Goal: Task Accomplishment & Management: Manage account settings

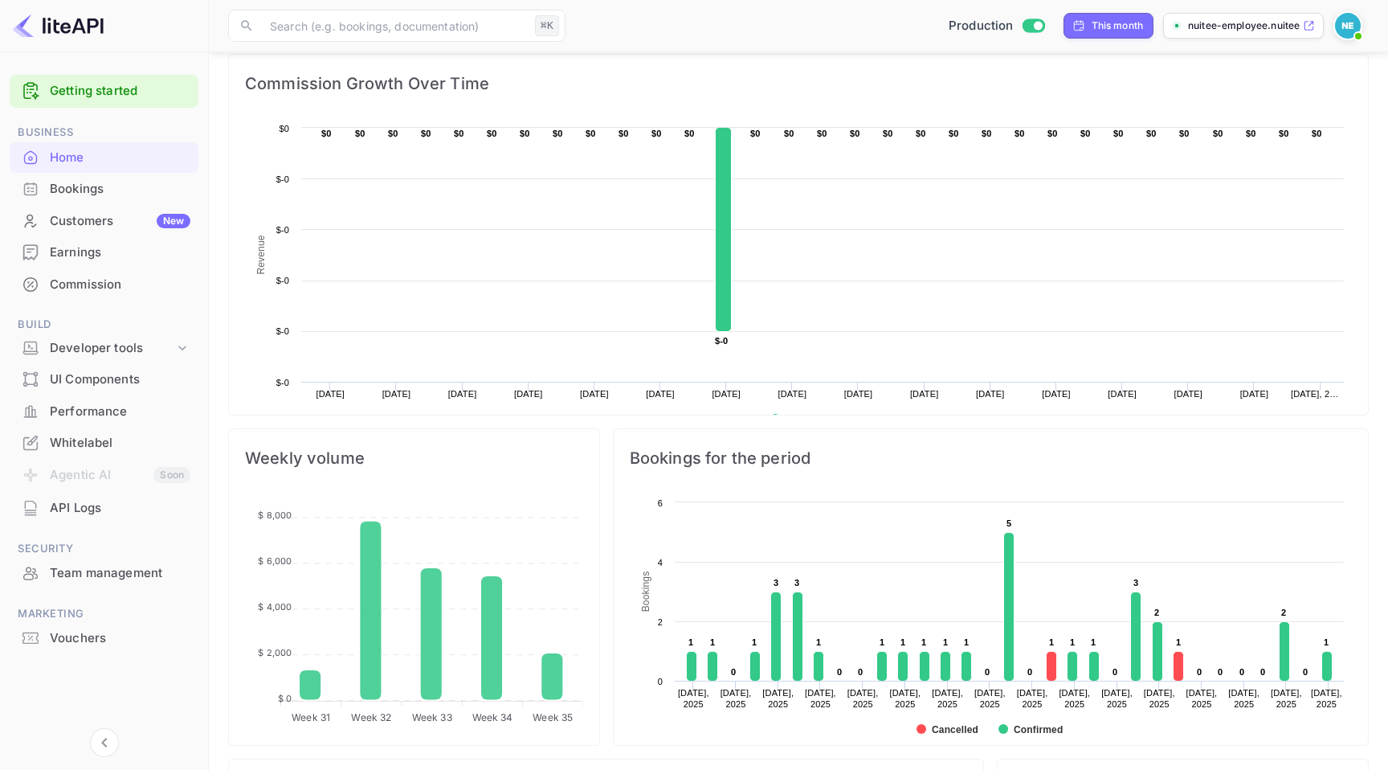
scroll to position [288, 0]
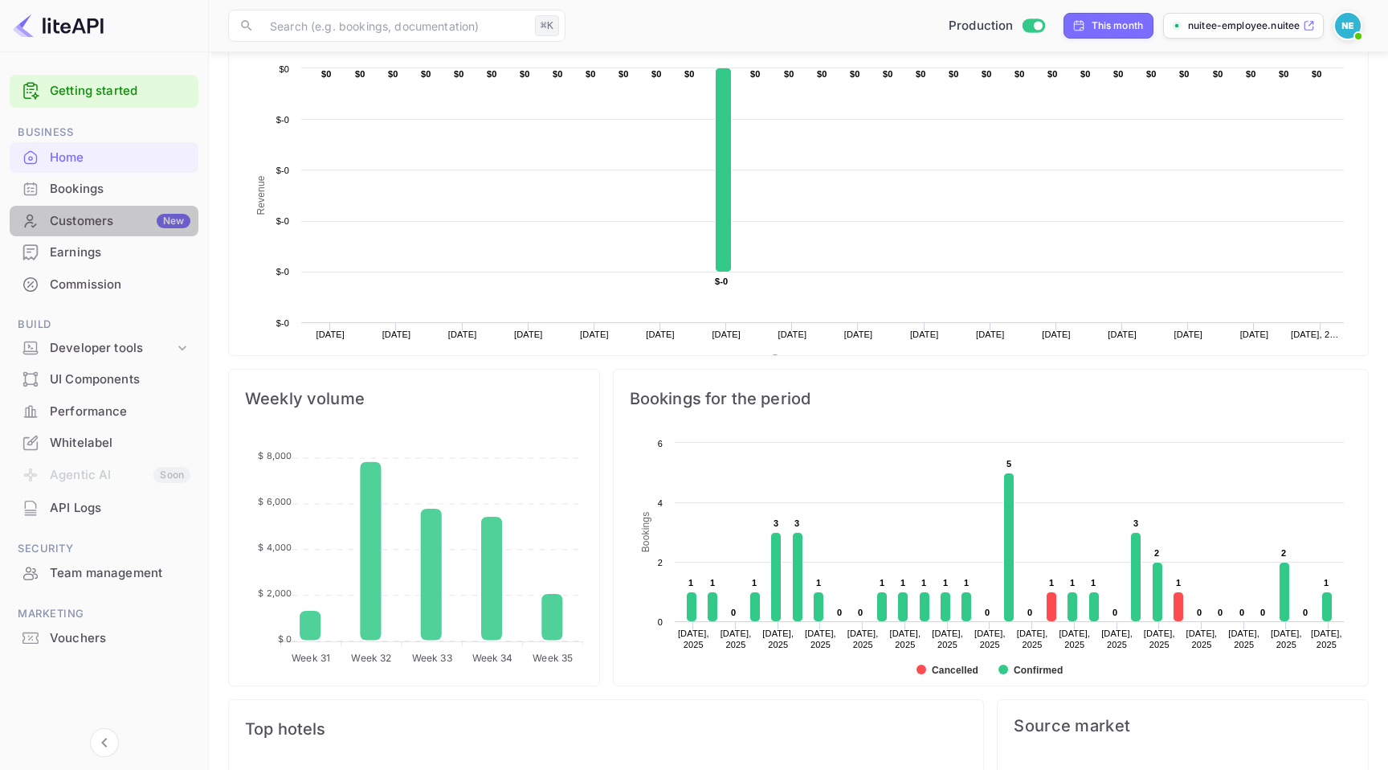
click at [116, 206] on div "Customers New" at bounding box center [104, 221] width 189 height 31
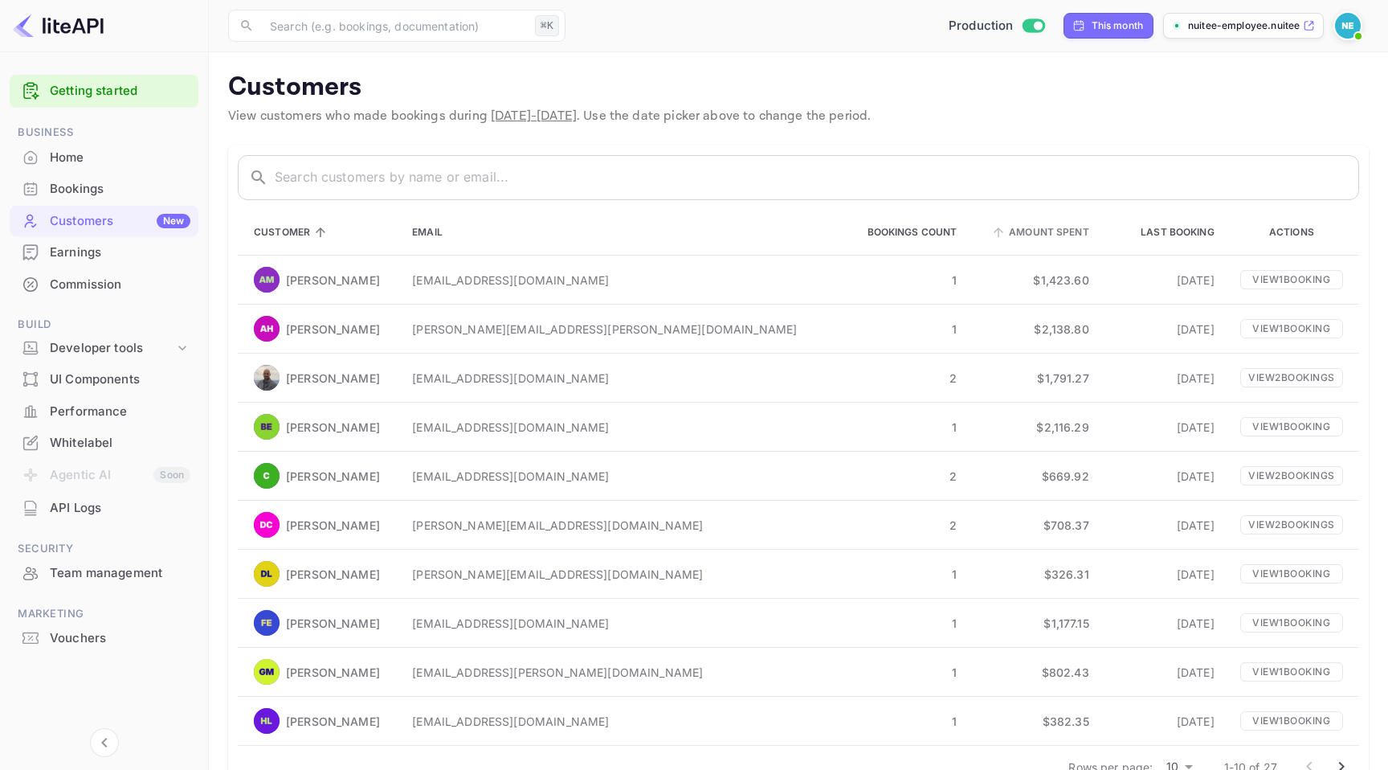
click at [1006, 236] on span "Amount Spent" at bounding box center [1038, 231] width 101 height 19
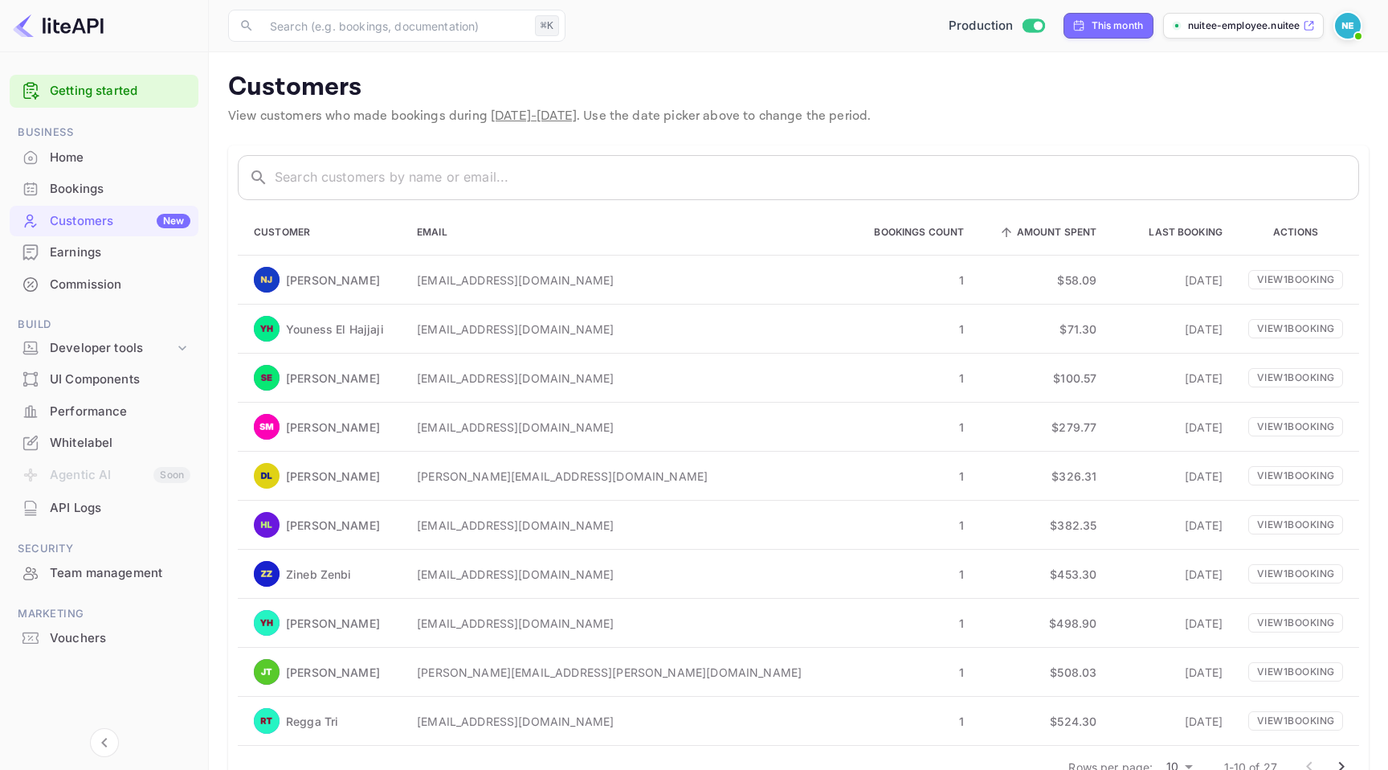
click at [1006, 236] on span "Amount Spent" at bounding box center [1046, 231] width 101 height 19
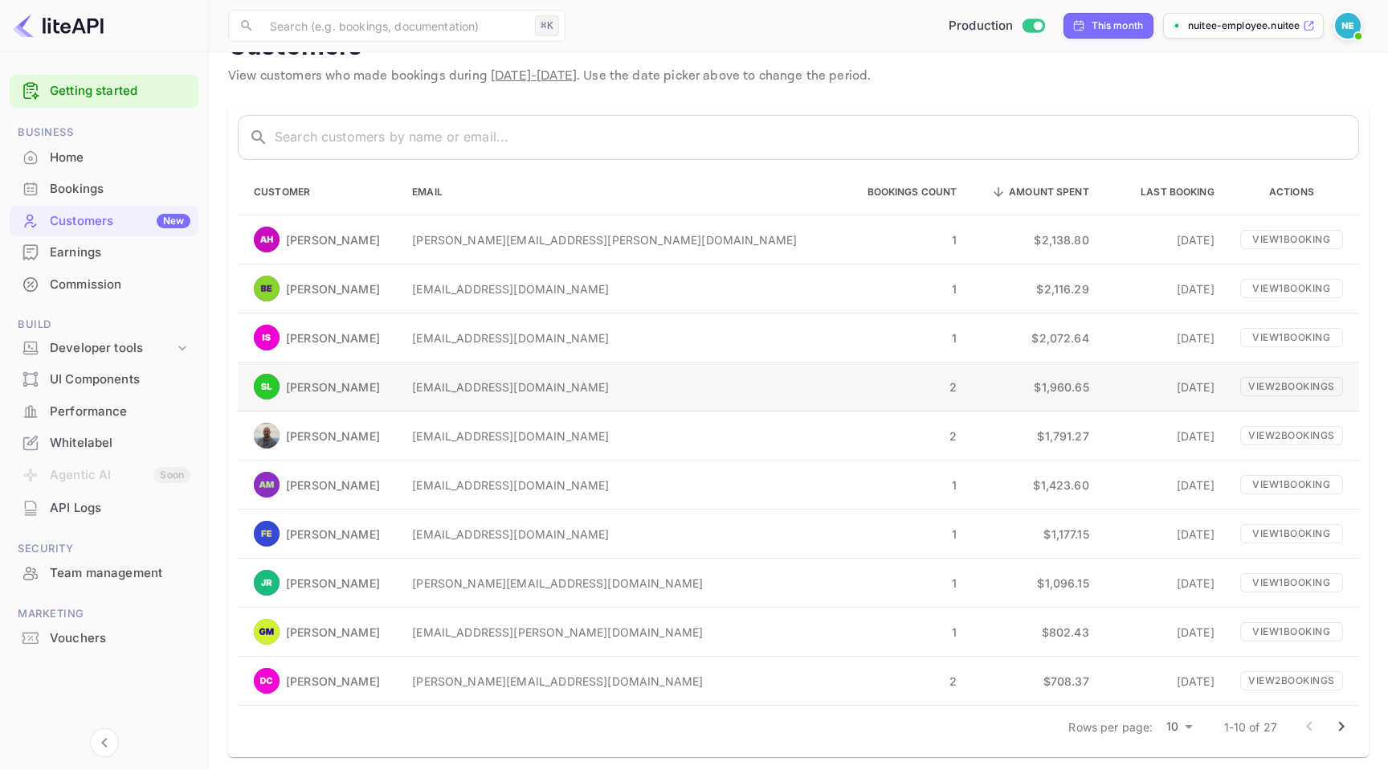
scroll to position [47, 0]
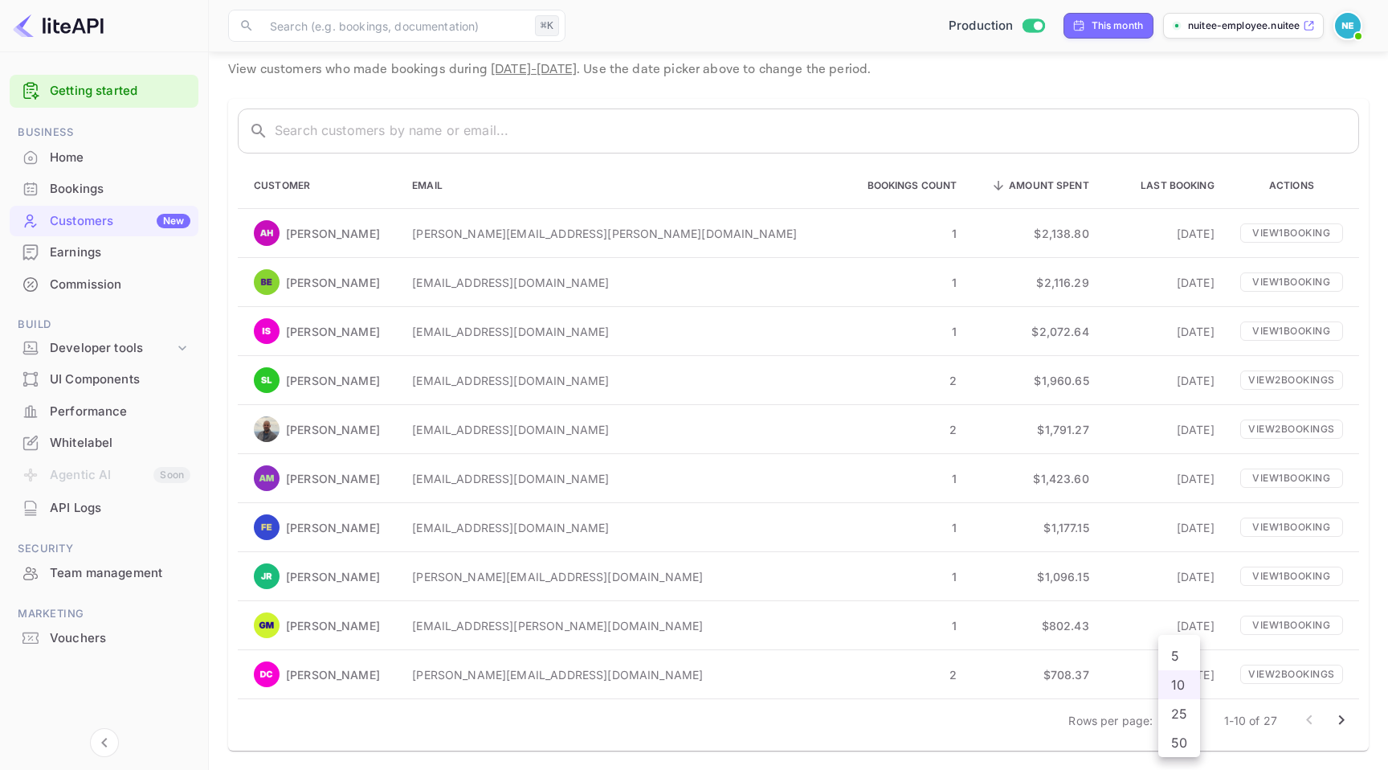
click at [1181, 715] on body "Getting started Business Home Bookings Customers New Earnings Commission Build …" at bounding box center [694, 361] width 1388 height 816
click at [1183, 736] on li "50" at bounding box center [1179, 742] width 42 height 29
type input "50"
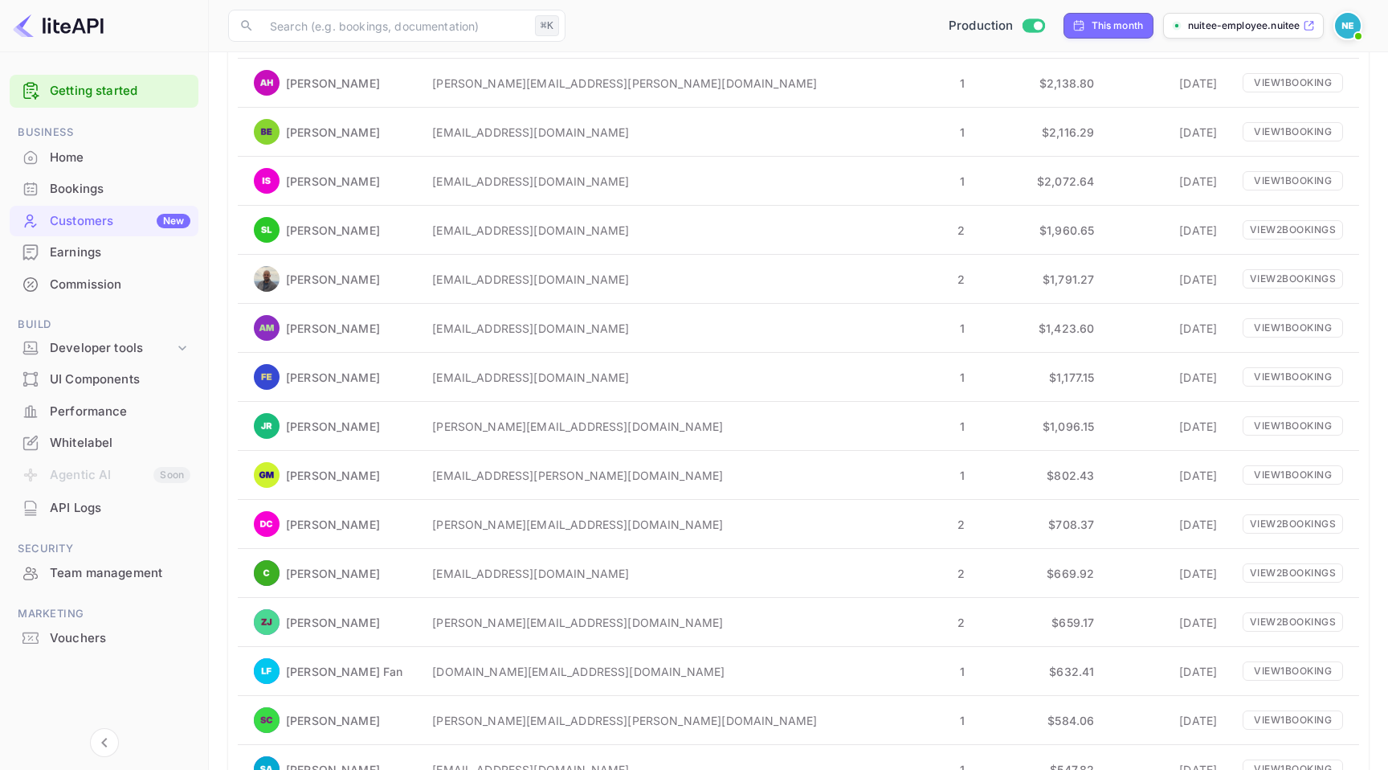
scroll to position [0, 0]
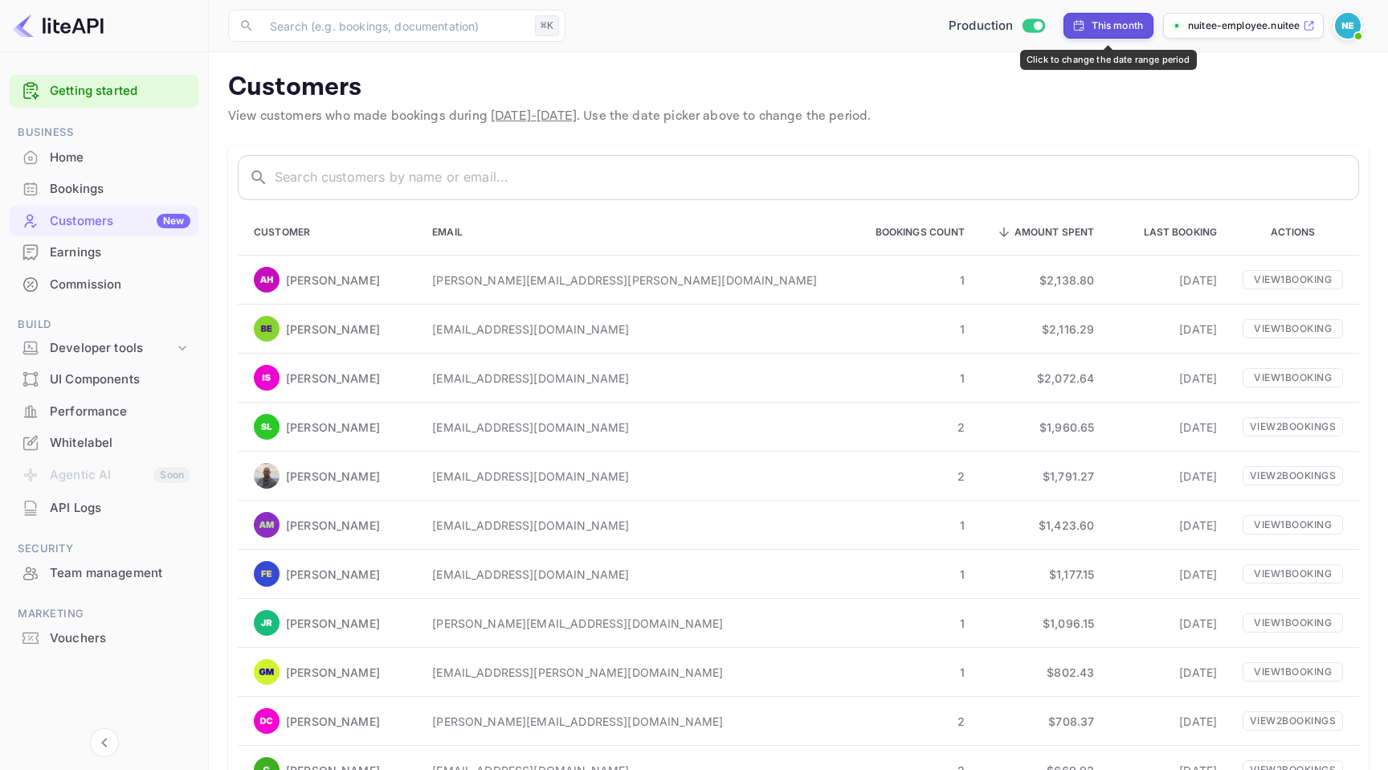
click at [1120, 24] on div "This month" at bounding box center [1118, 25] width 52 height 14
select select "7"
select select "2025"
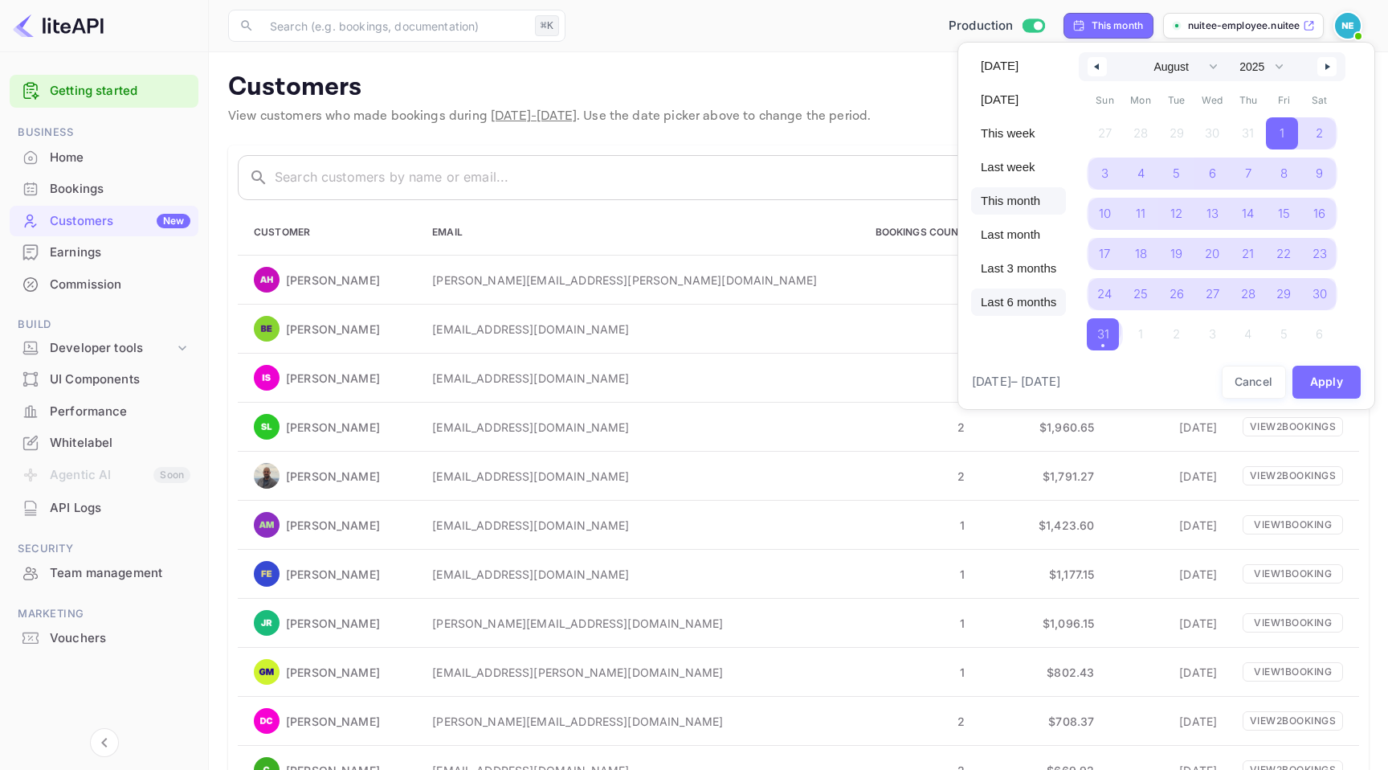
click at [1031, 303] on span "Last 6 months" at bounding box center [1018, 301] width 95 height 27
select select "2"
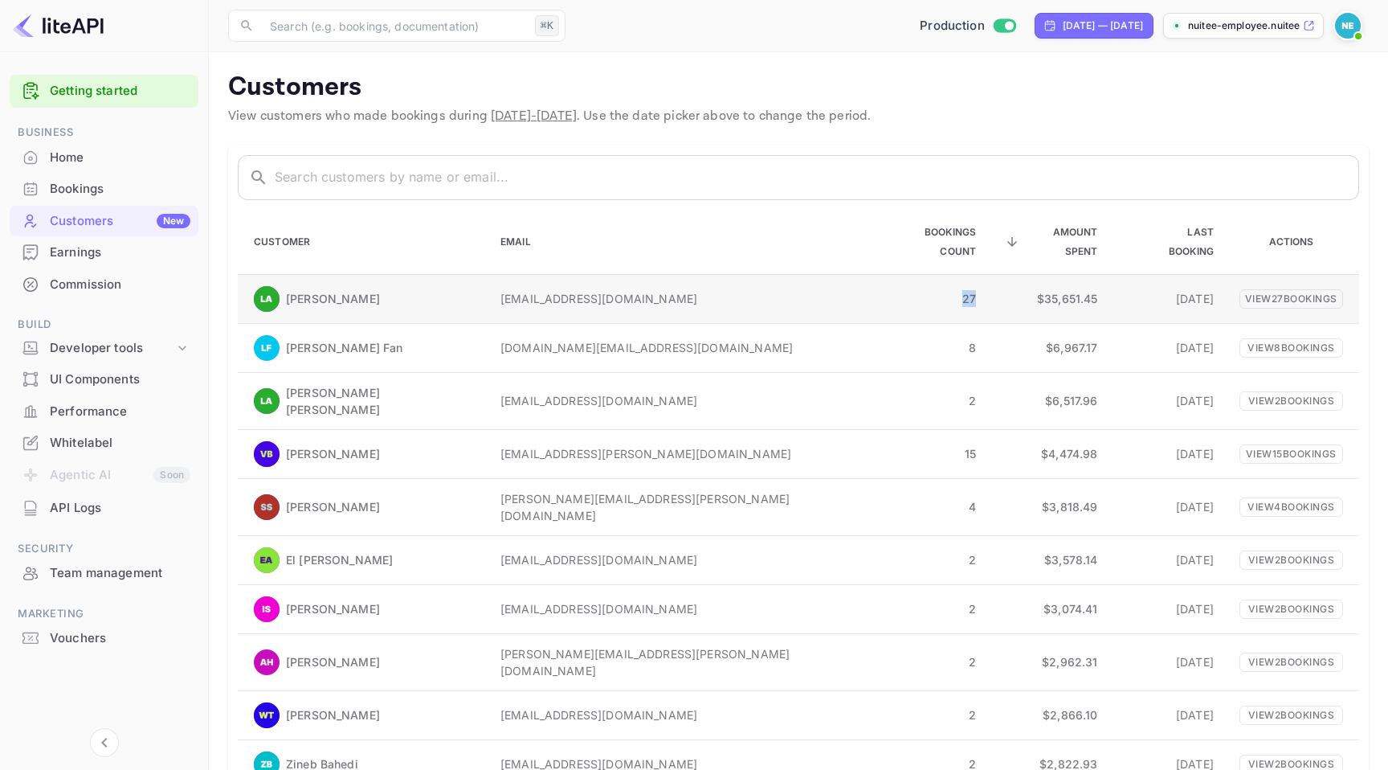
drag, startPoint x: 888, startPoint y: 278, endPoint x: 918, endPoint y: 278, distance: 30.5
click at [918, 278] on td "27" at bounding box center [923, 298] width 131 height 49
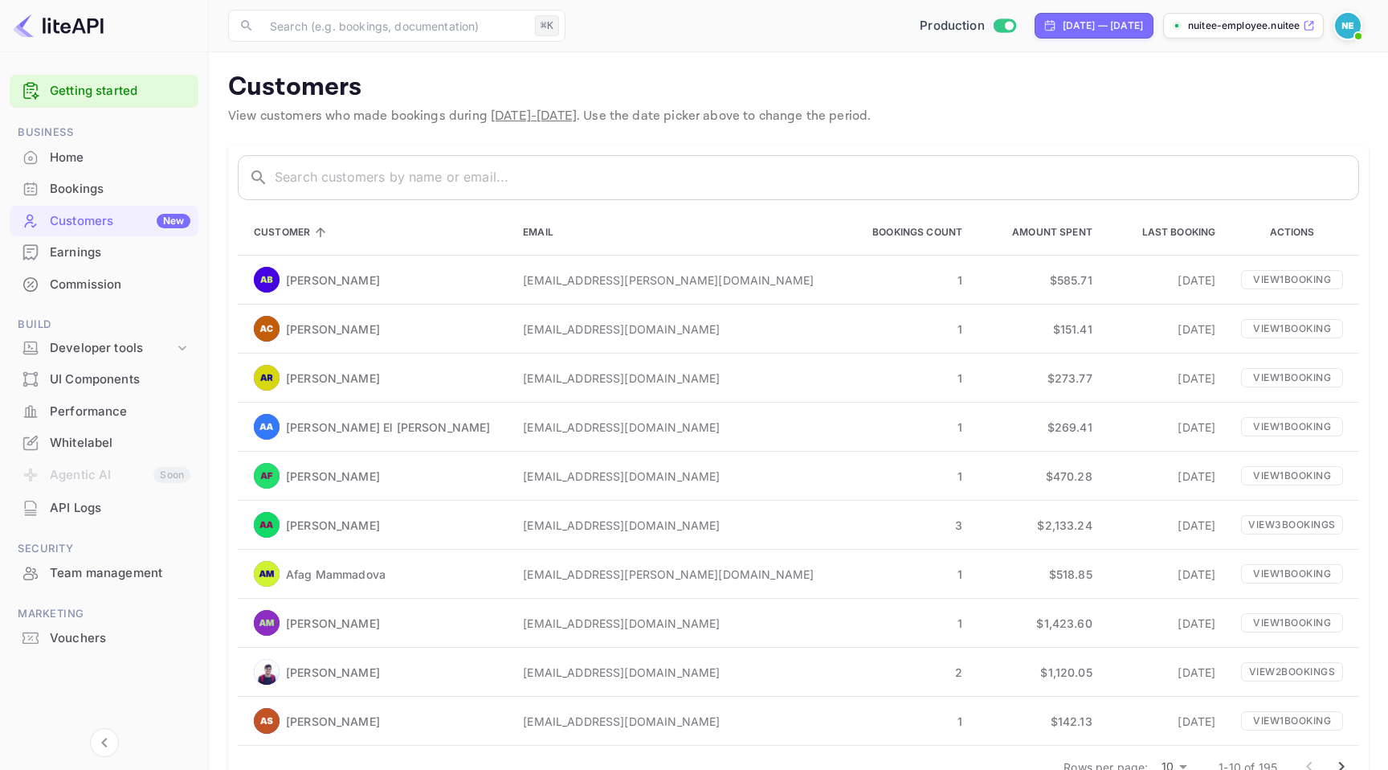
scroll to position [47, 0]
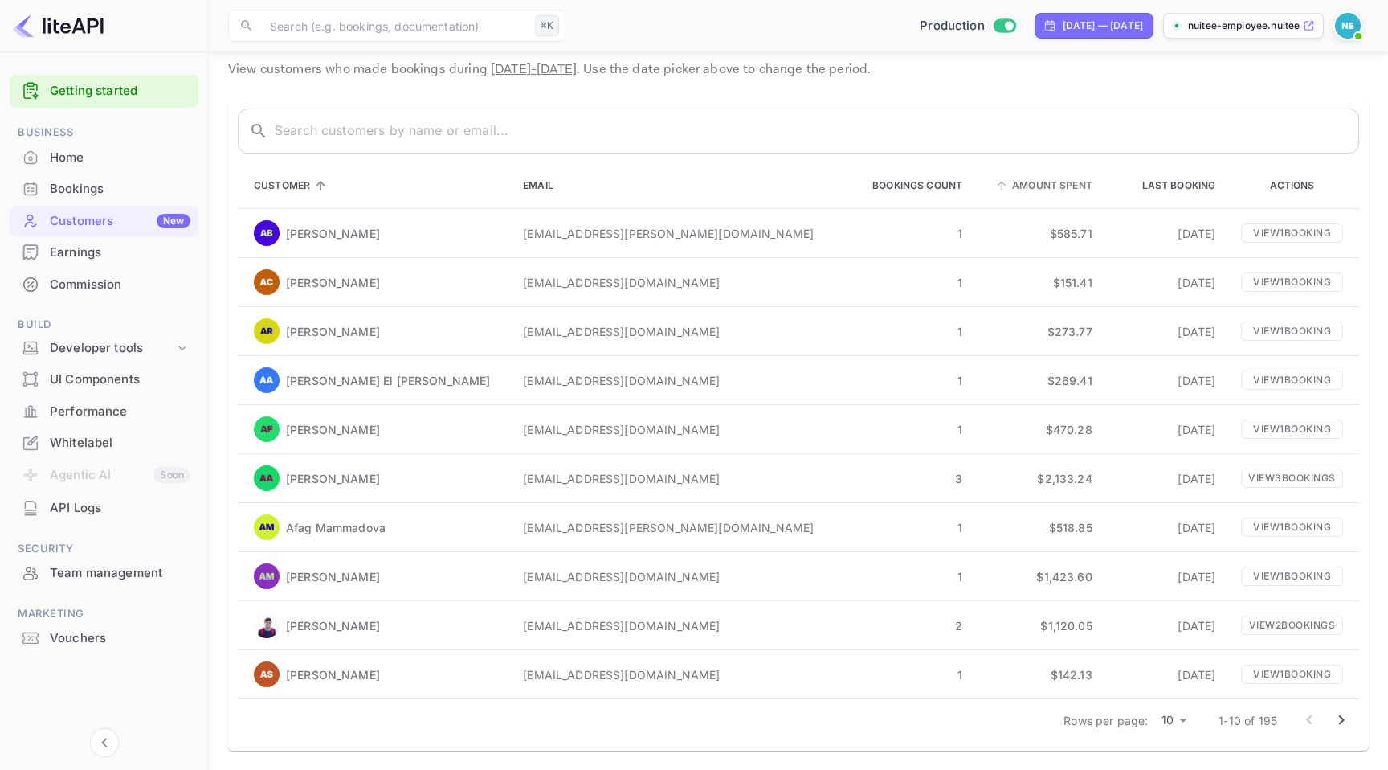
click at [1005, 190] on span "Amount Spent" at bounding box center [1041, 185] width 101 height 19
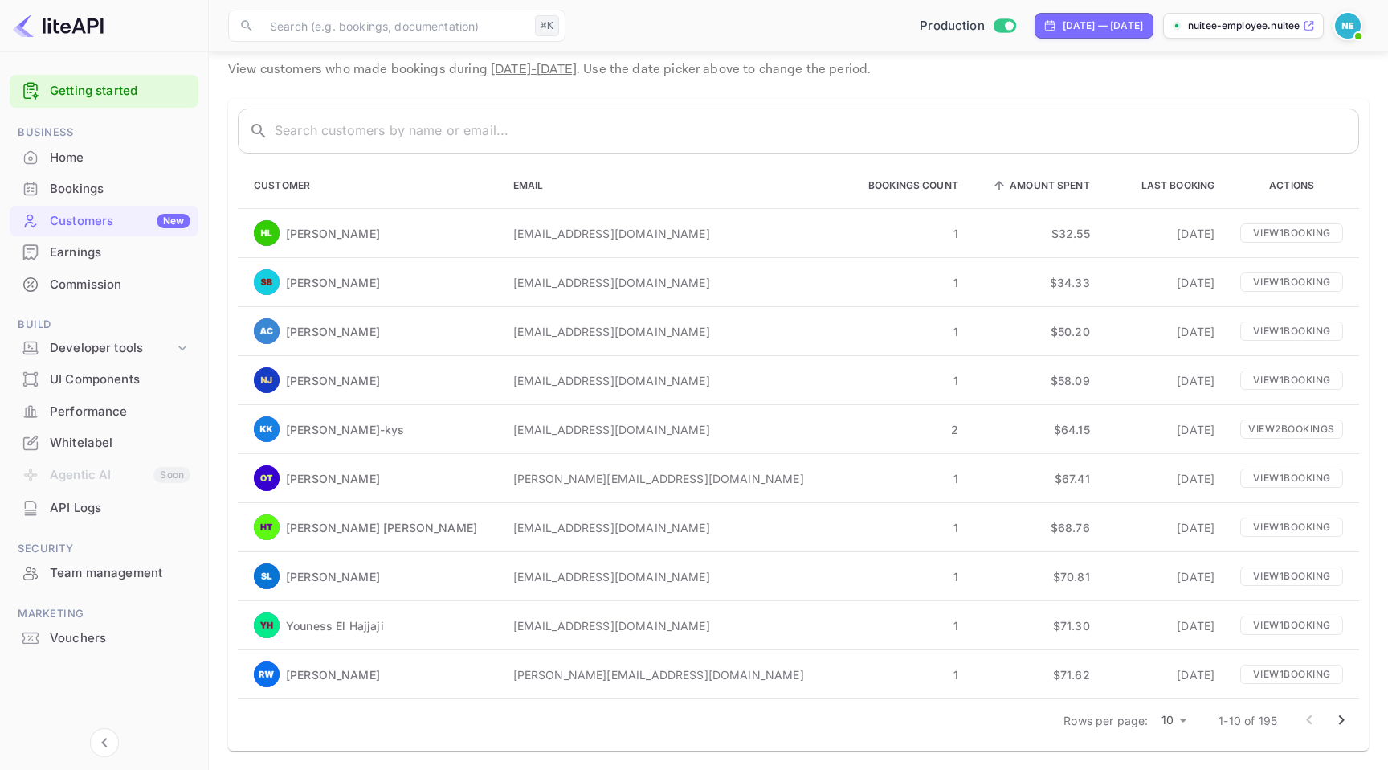
click at [1006, 188] on span "Amount Spent" at bounding box center [1039, 185] width 101 height 19
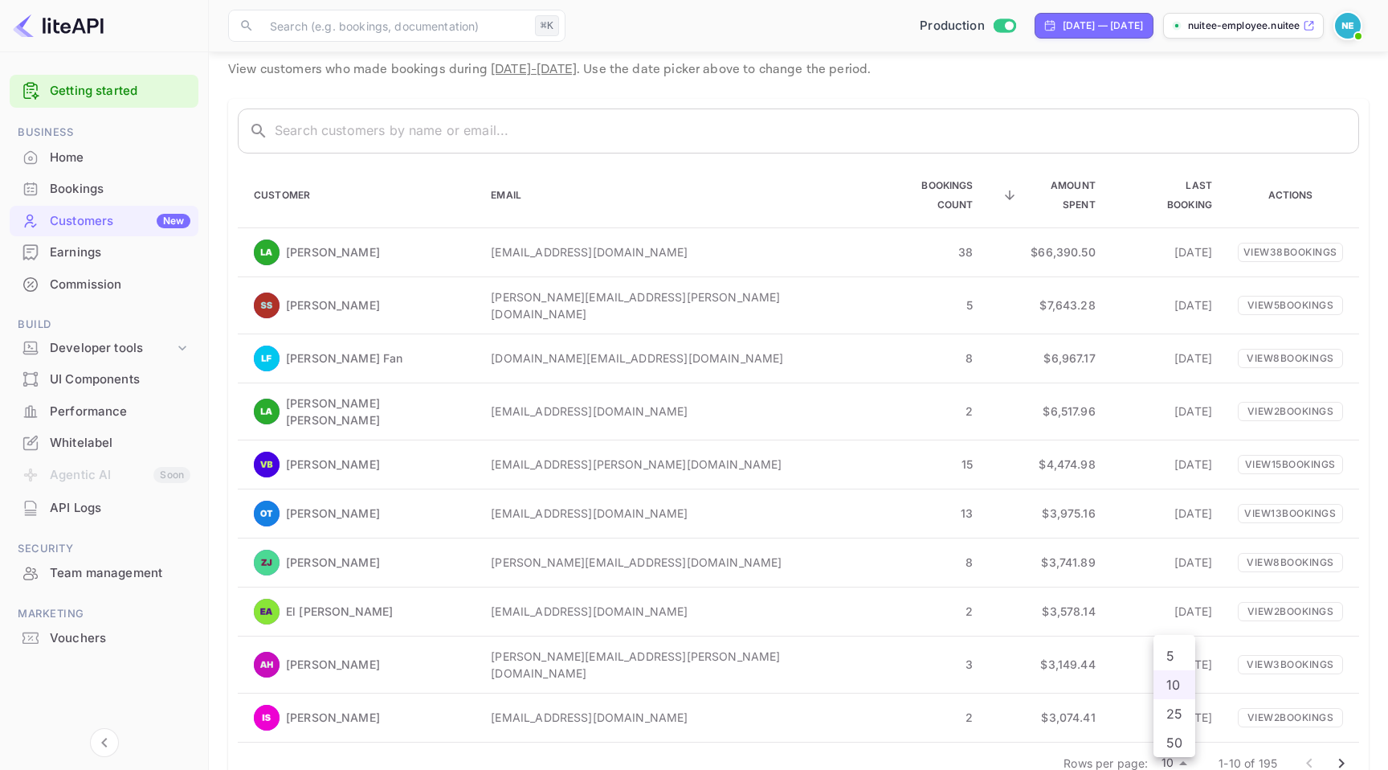
click at [1178, 720] on body "Getting started Business Home Bookings Customers New Earnings Commission Build …" at bounding box center [694, 382] width 1388 height 859
click at [1174, 740] on li "50" at bounding box center [1174, 742] width 42 height 29
type input "50"
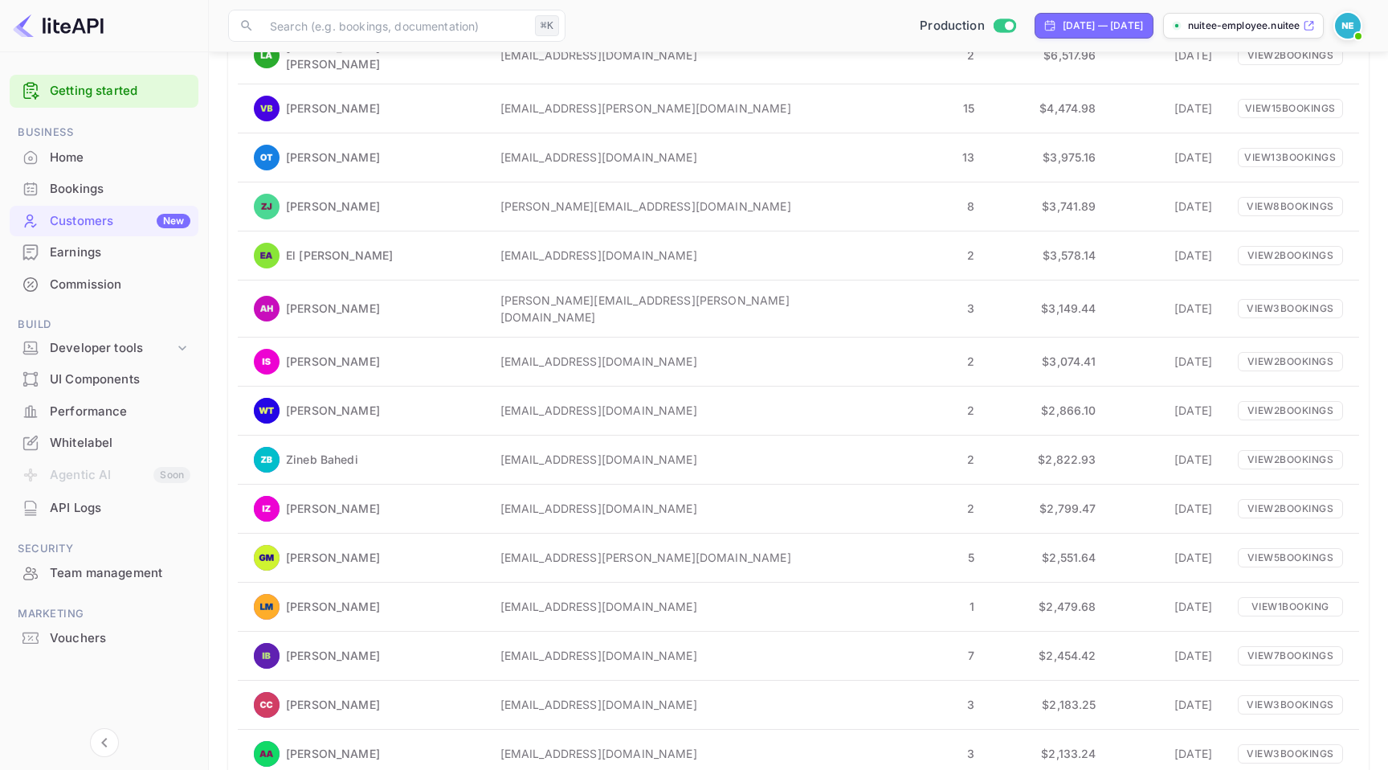
scroll to position [0, 0]
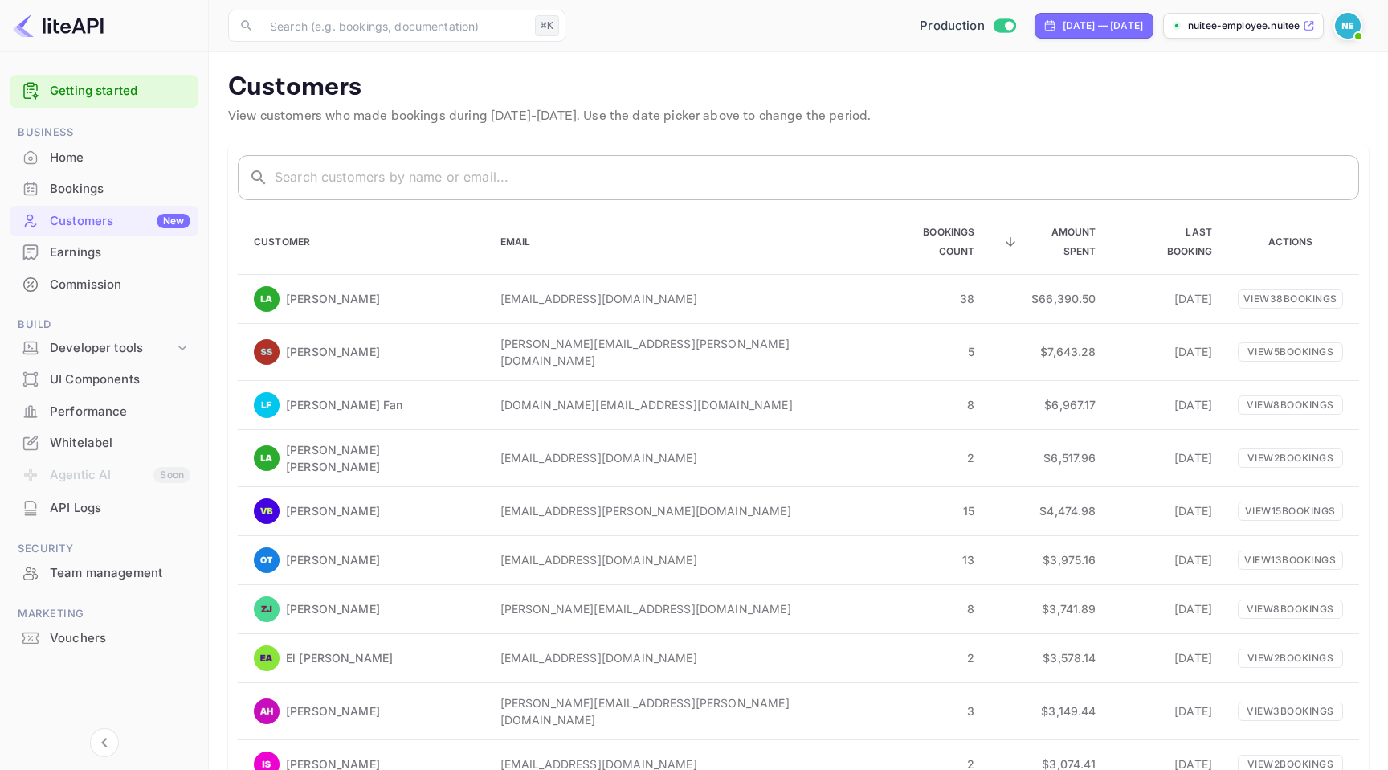
click at [395, 178] on input "text" at bounding box center [817, 177] width 1084 height 45
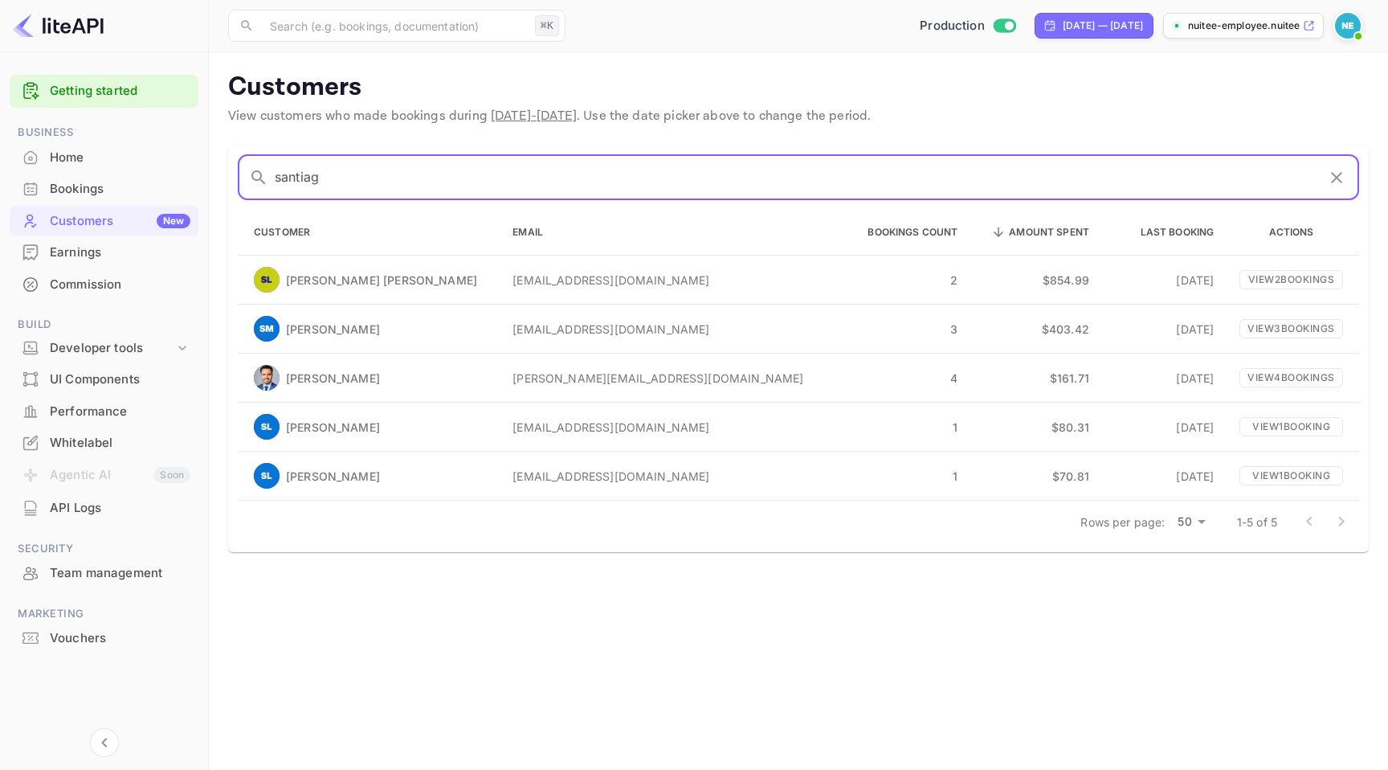
click at [516, 184] on input "santiag" at bounding box center [796, 177] width 1042 height 45
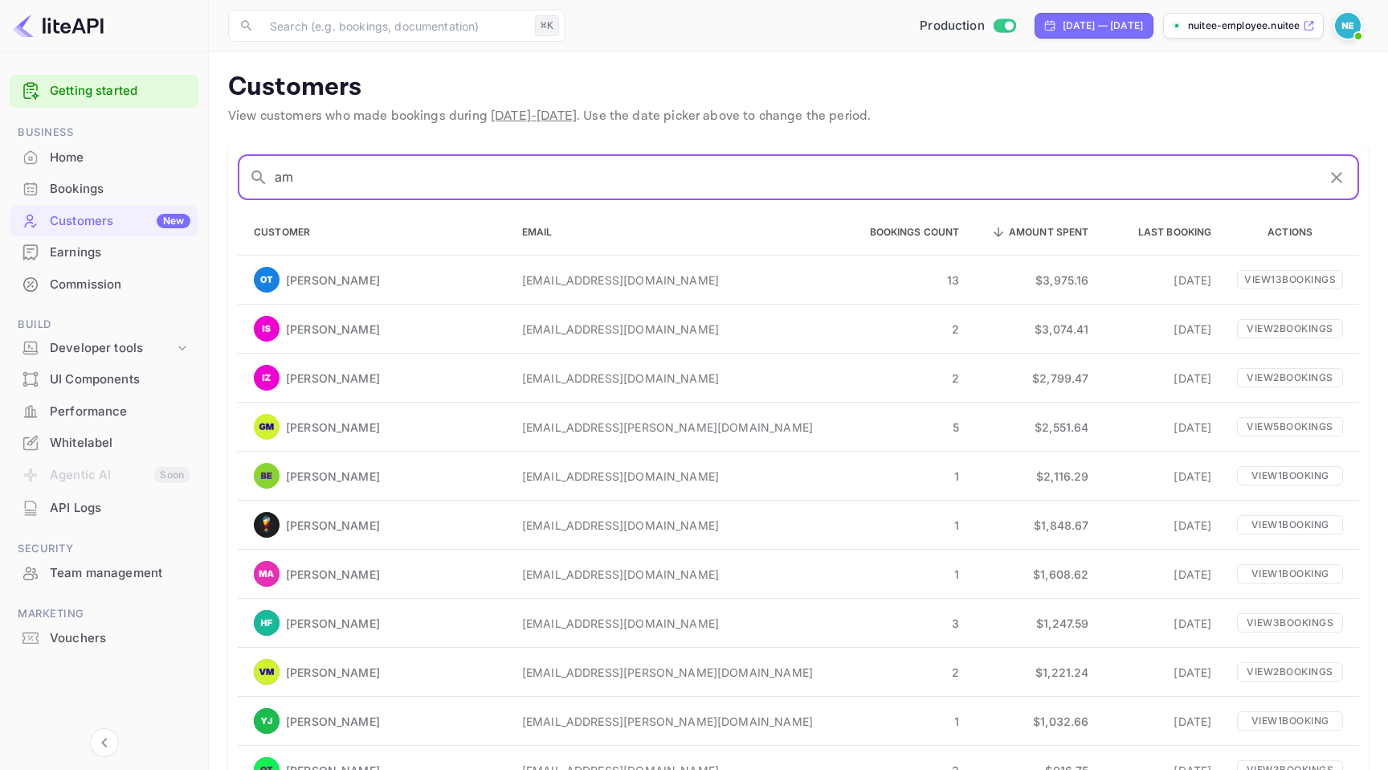
type input "a"
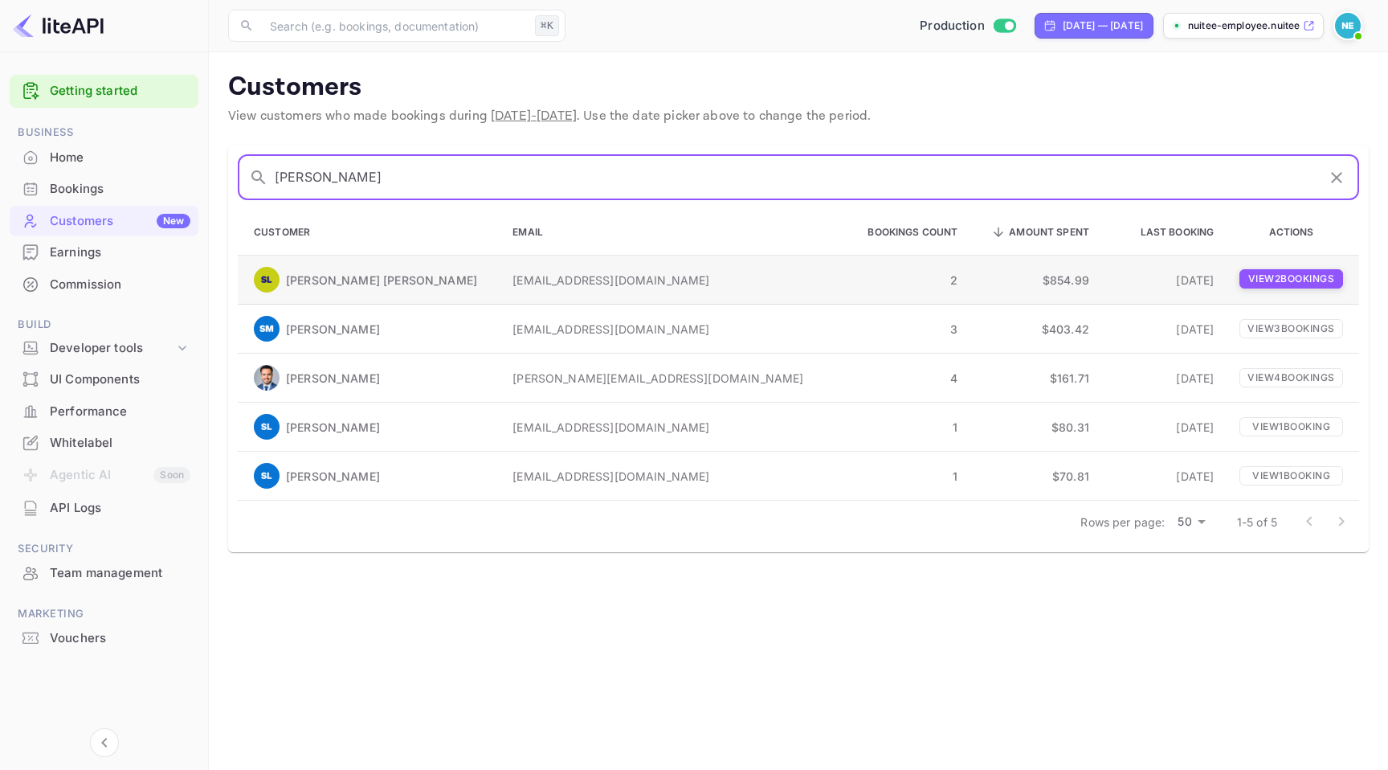
click at [1239, 276] on p "View 2 booking s" at bounding box center [1291, 278] width 104 height 19
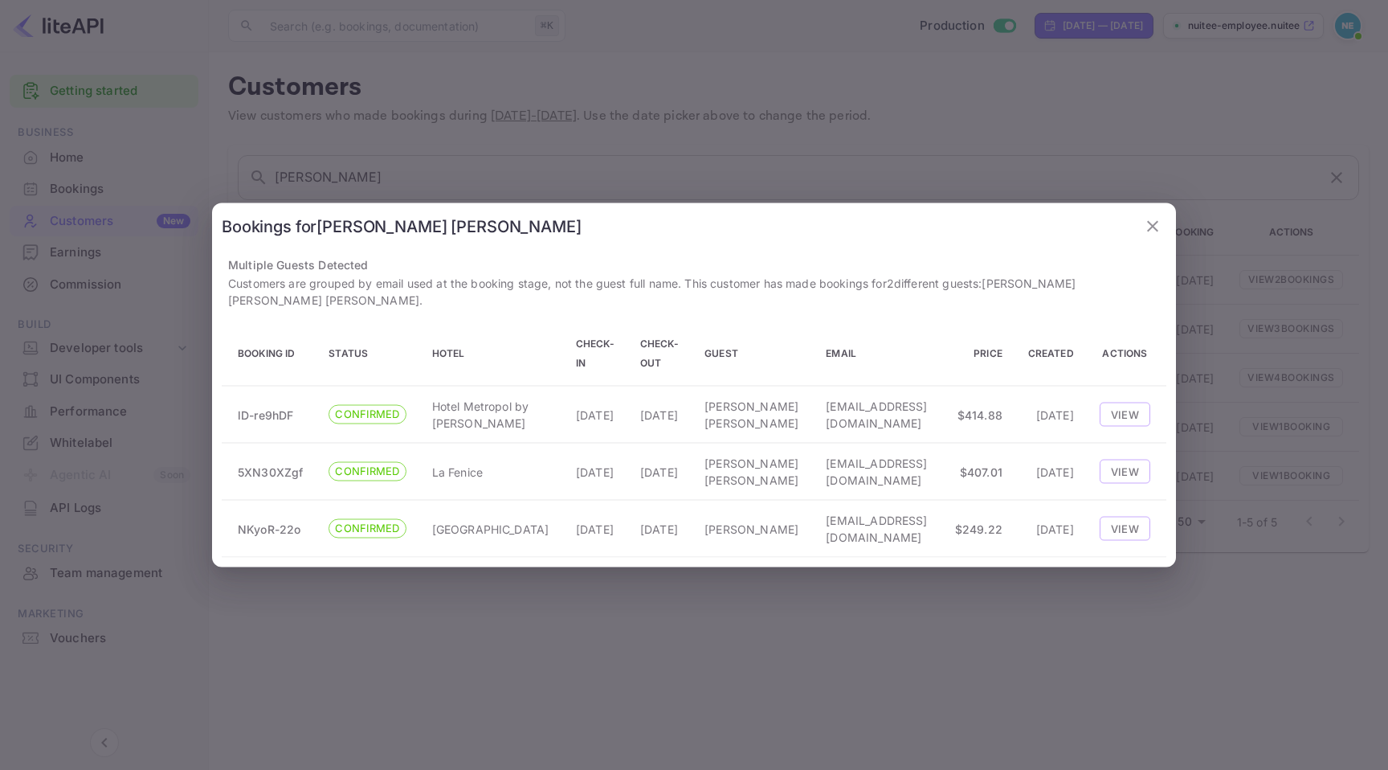
click at [535, 651] on div at bounding box center [694, 385] width 1388 height 770
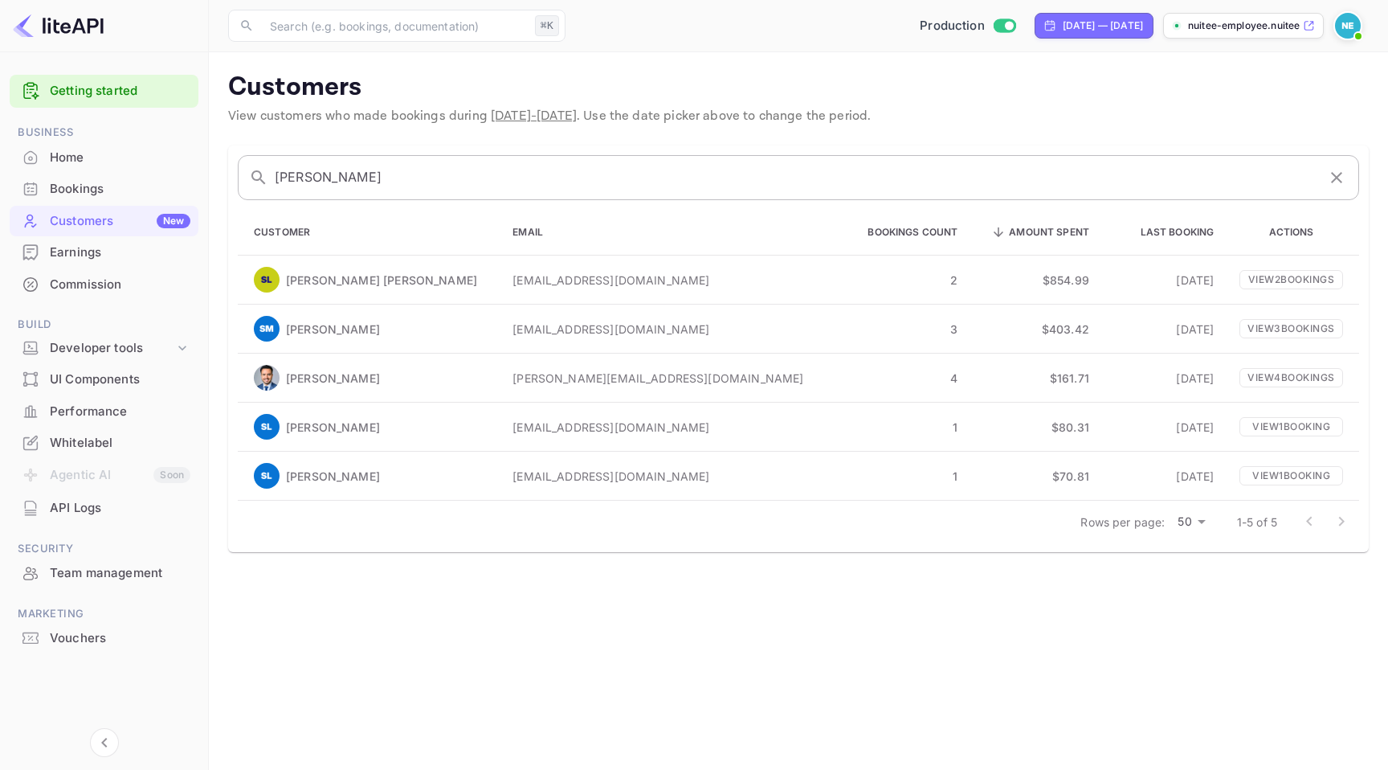
click at [386, 177] on input "santiago" at bounding box center [796, 177] width 1042 height 45
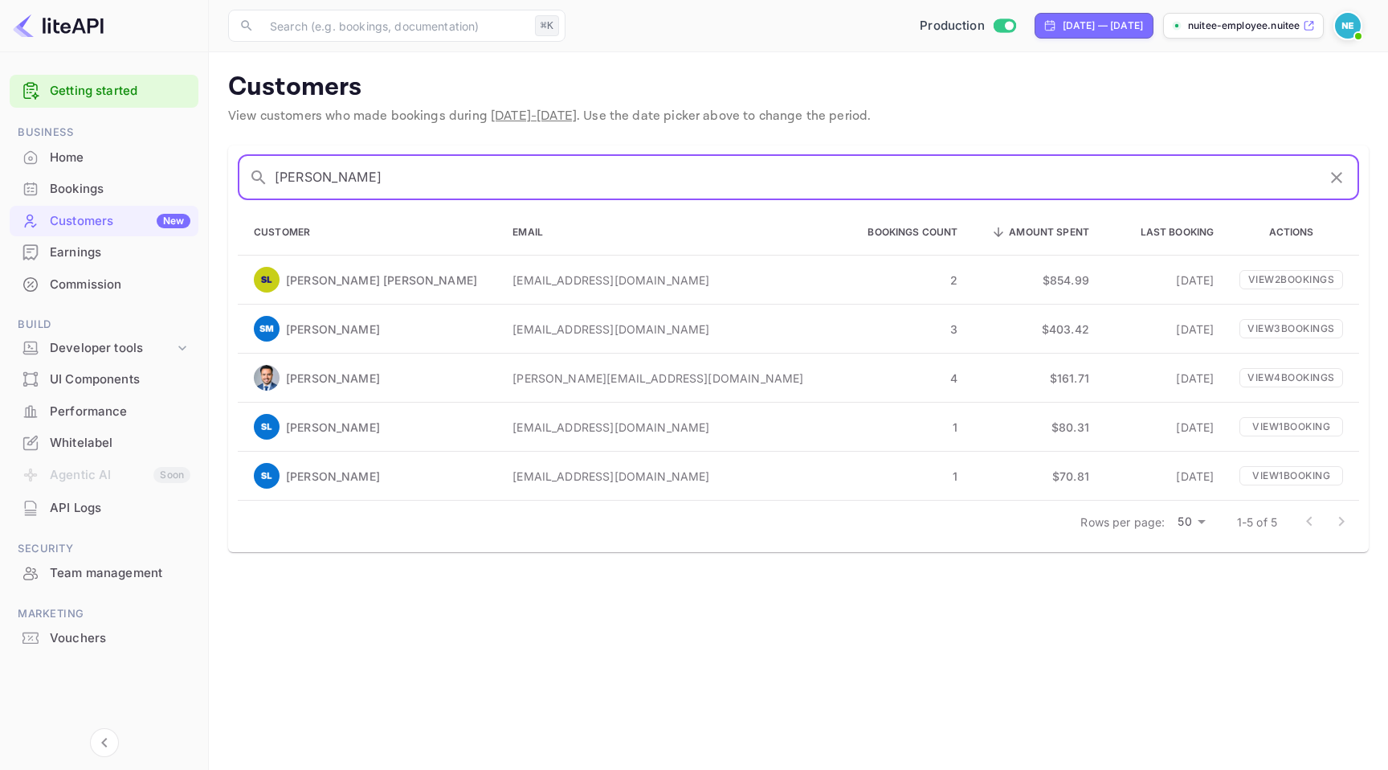
click at [386, 177] on input "santiago" at bounding box center [796, 177] width 1042 height 45
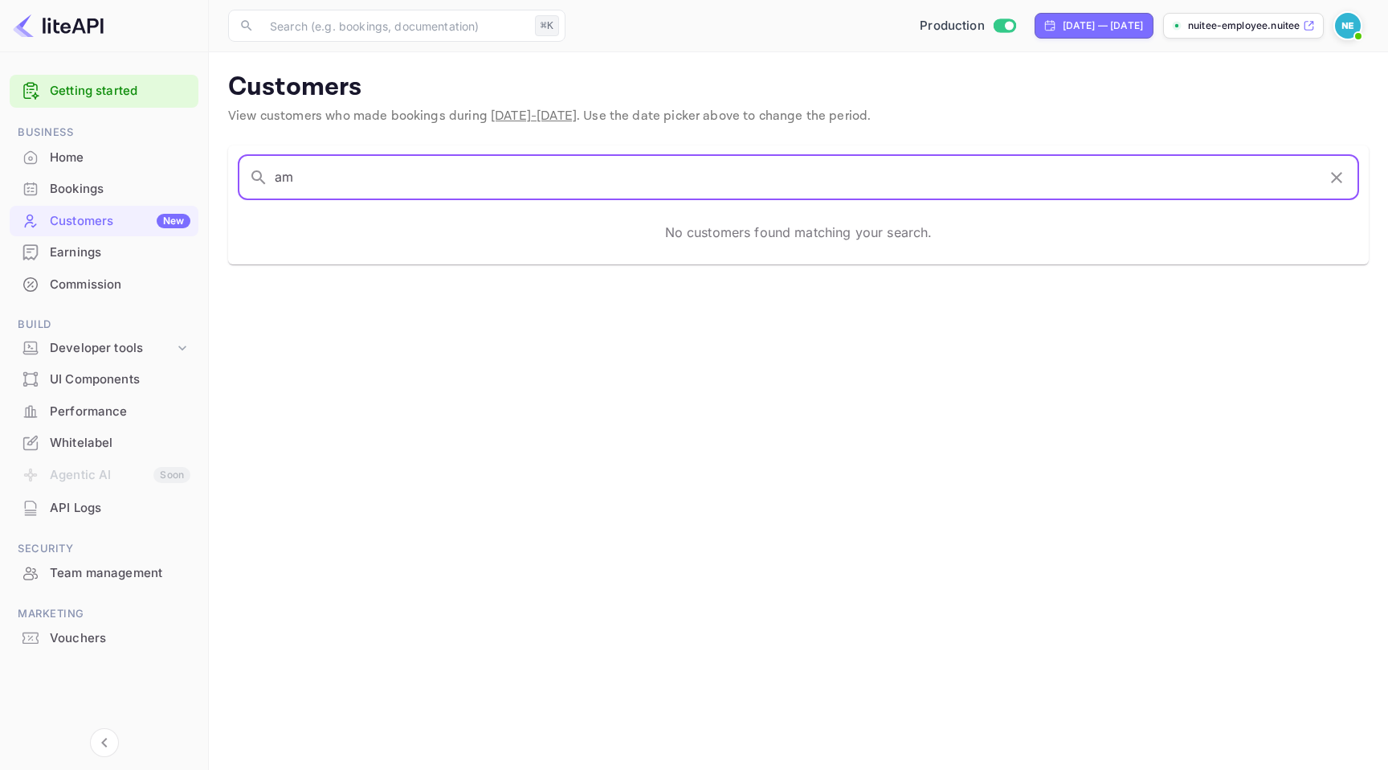
type input "a"
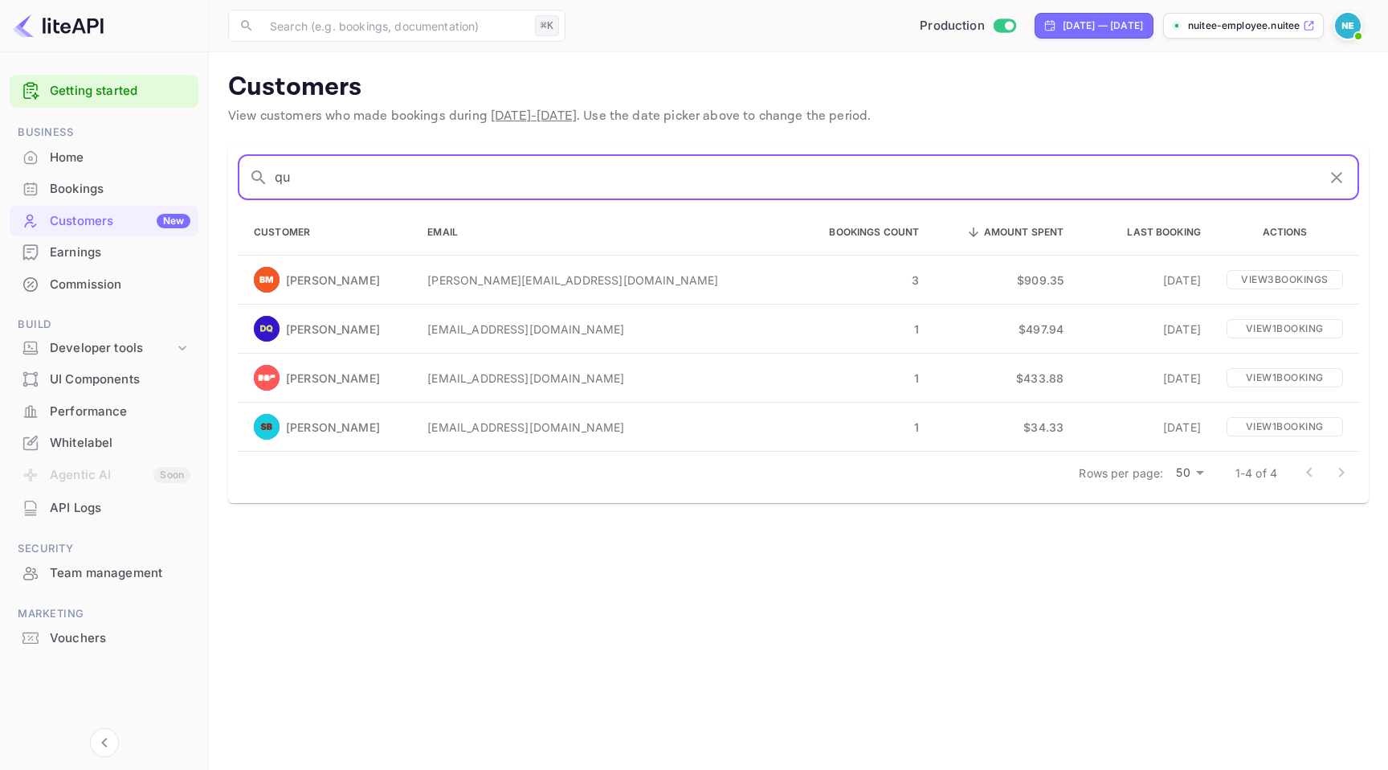
type input "q"
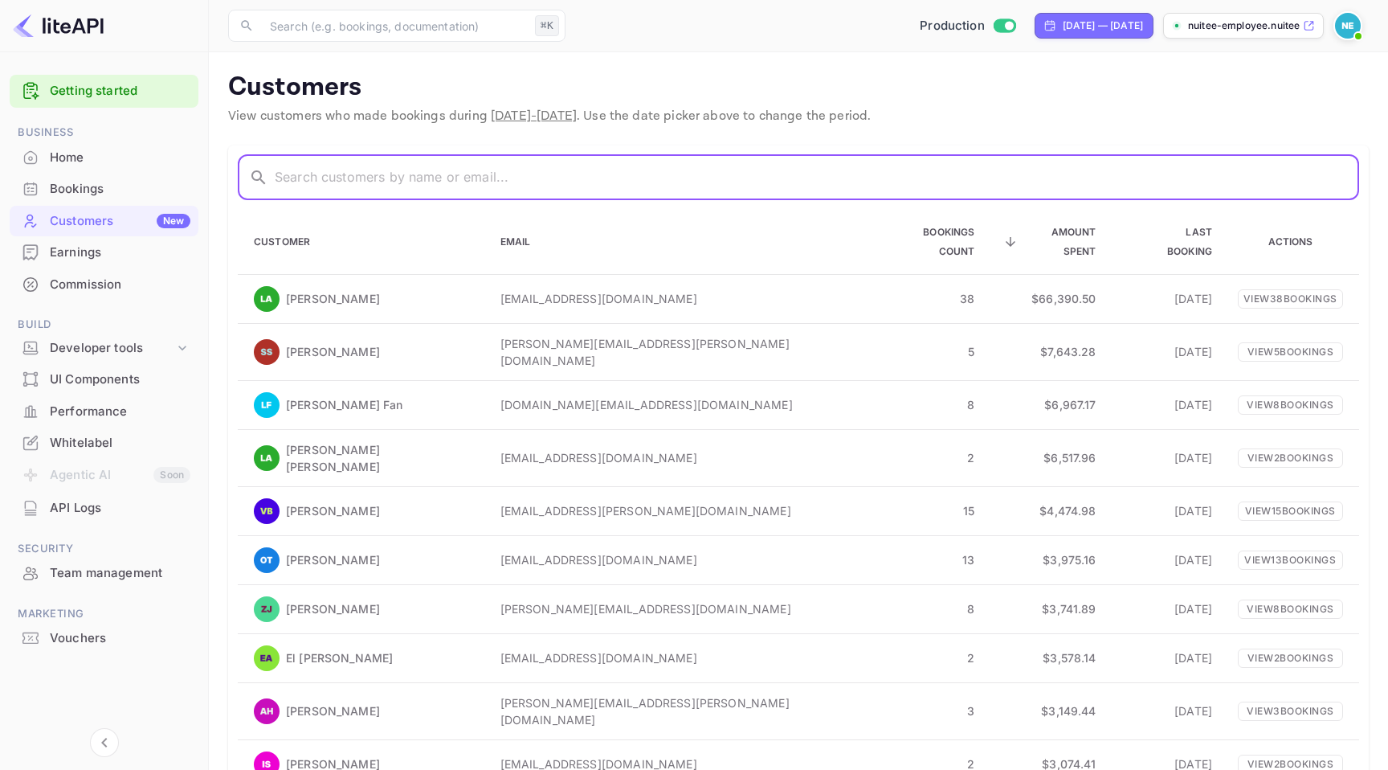
click at [508, 178] on input "text" at bounding box center [817, 177] width 1084 height 45
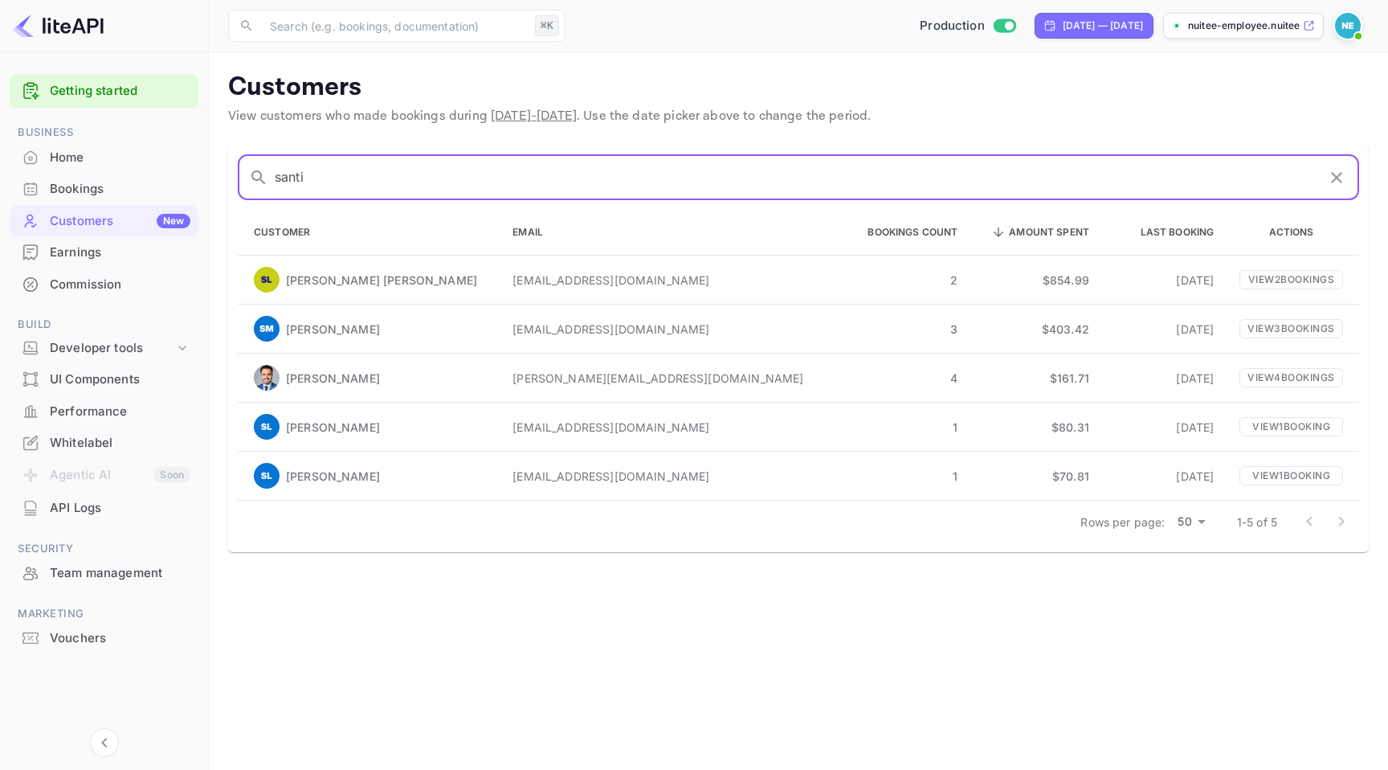
type input "santi"
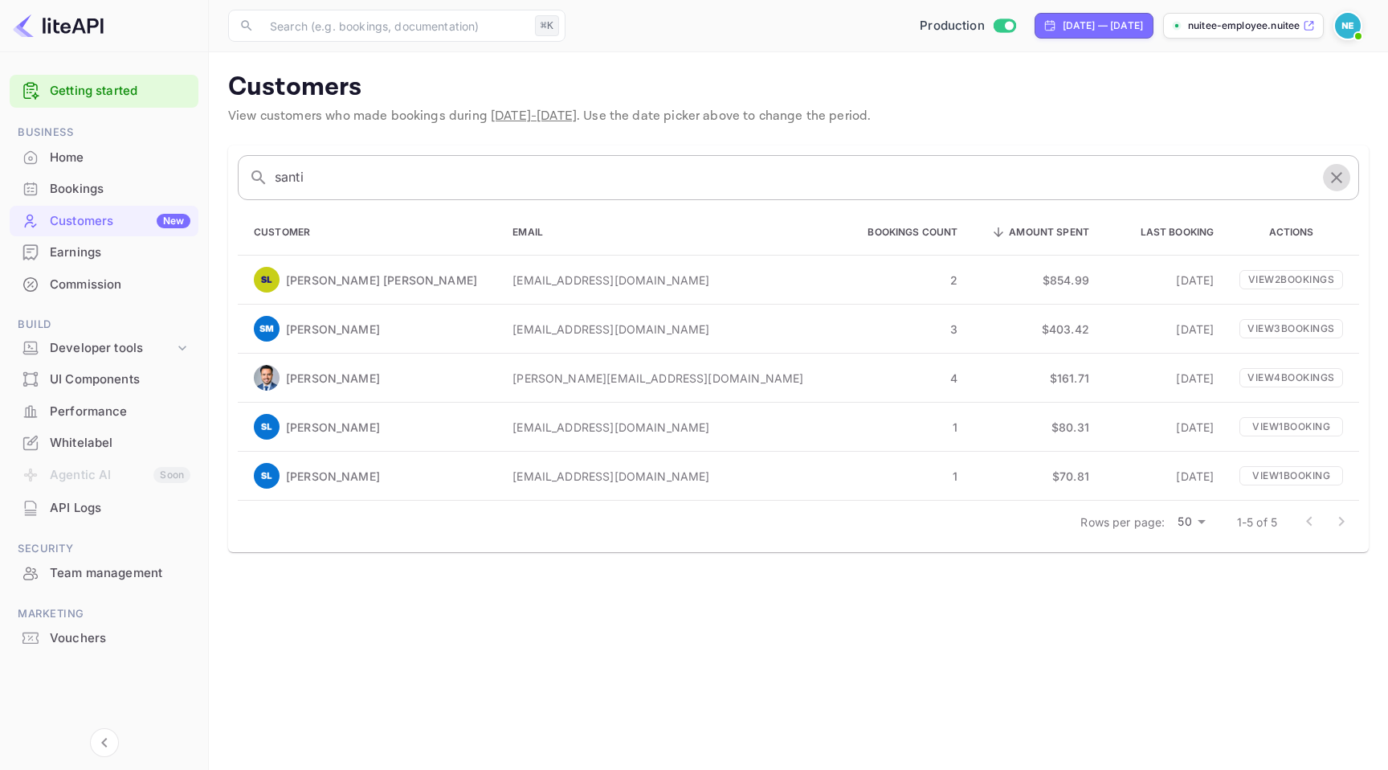
click at [1338, 181] on icon "button" at bounding box center [1336, 177] width 19 height 19
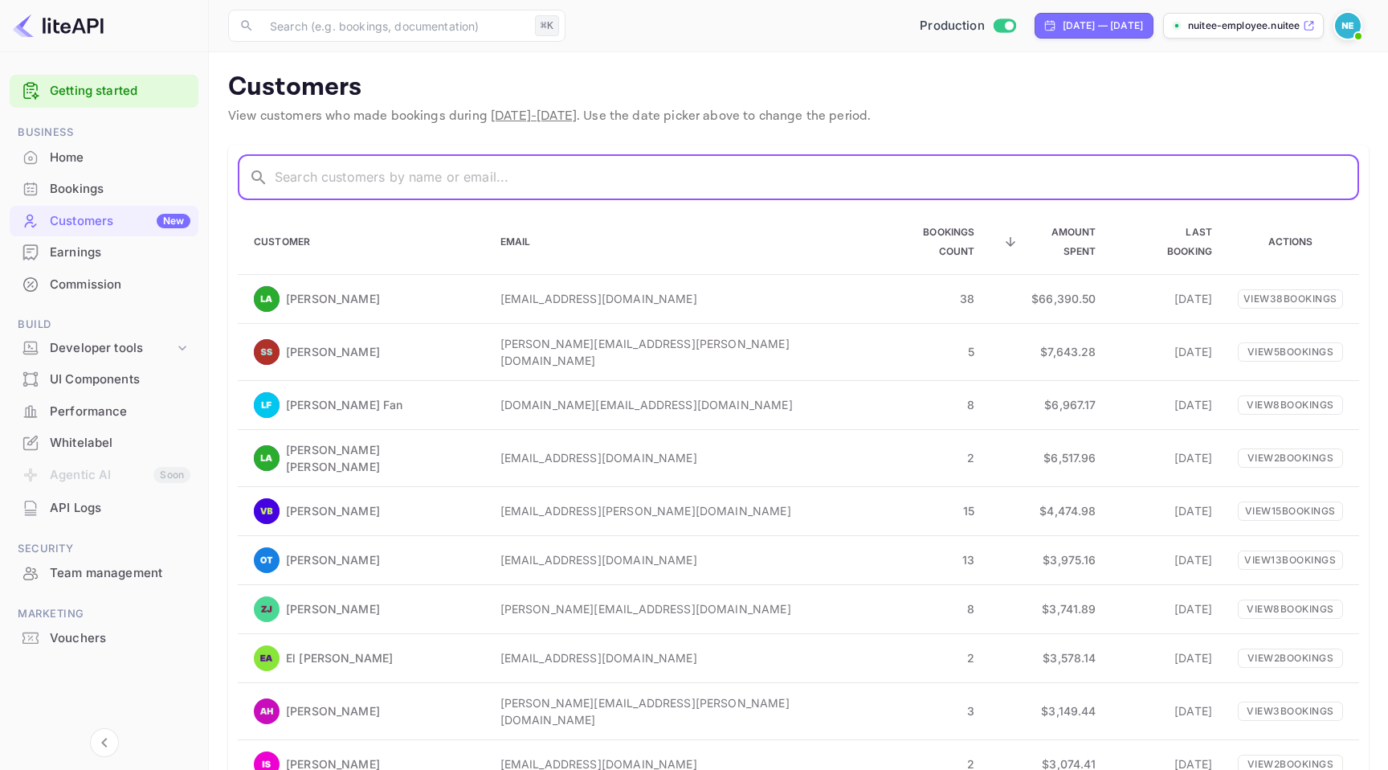
click at [828, 185] on input "text" at bounding box center [817, 177] width 1084 height 45
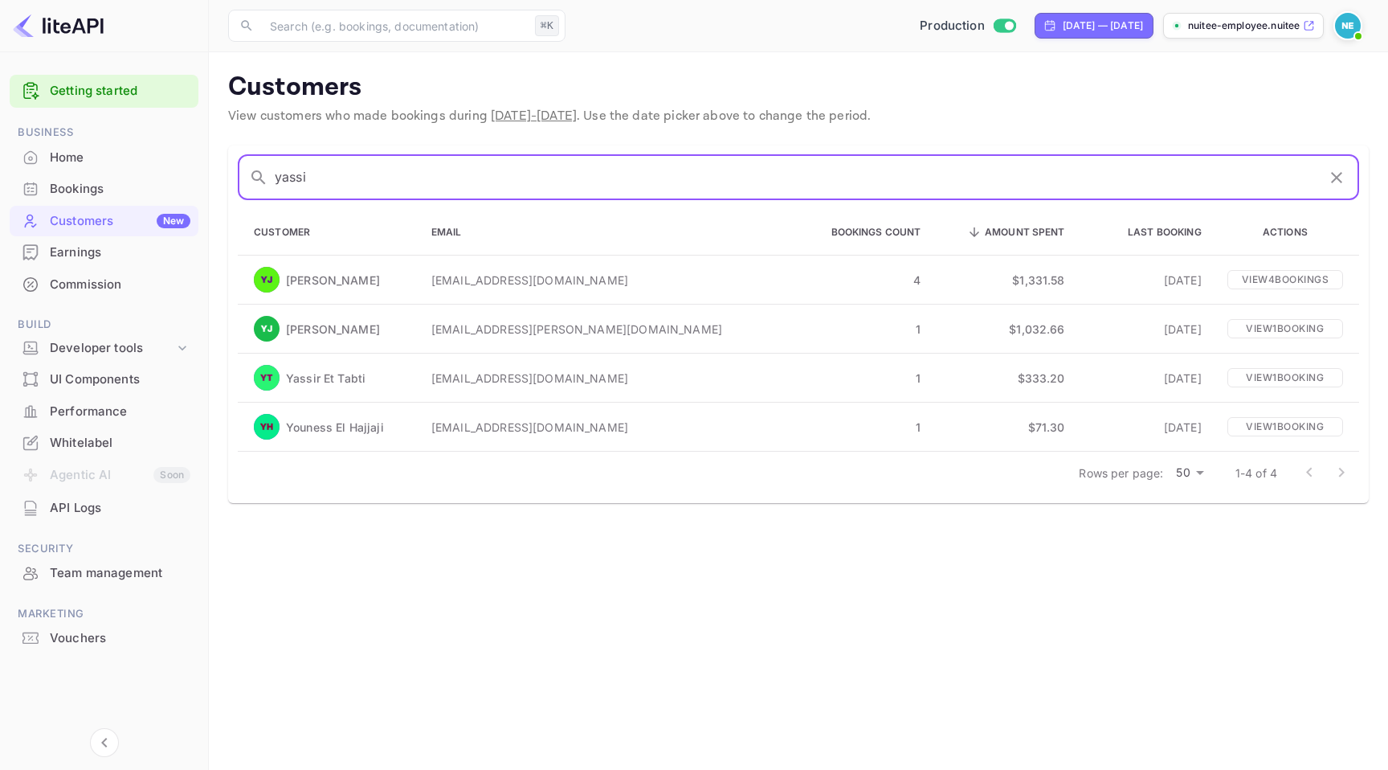
click at [420, 176] on input "yassi" at bounding box center [796, 177] width 1042 height 45
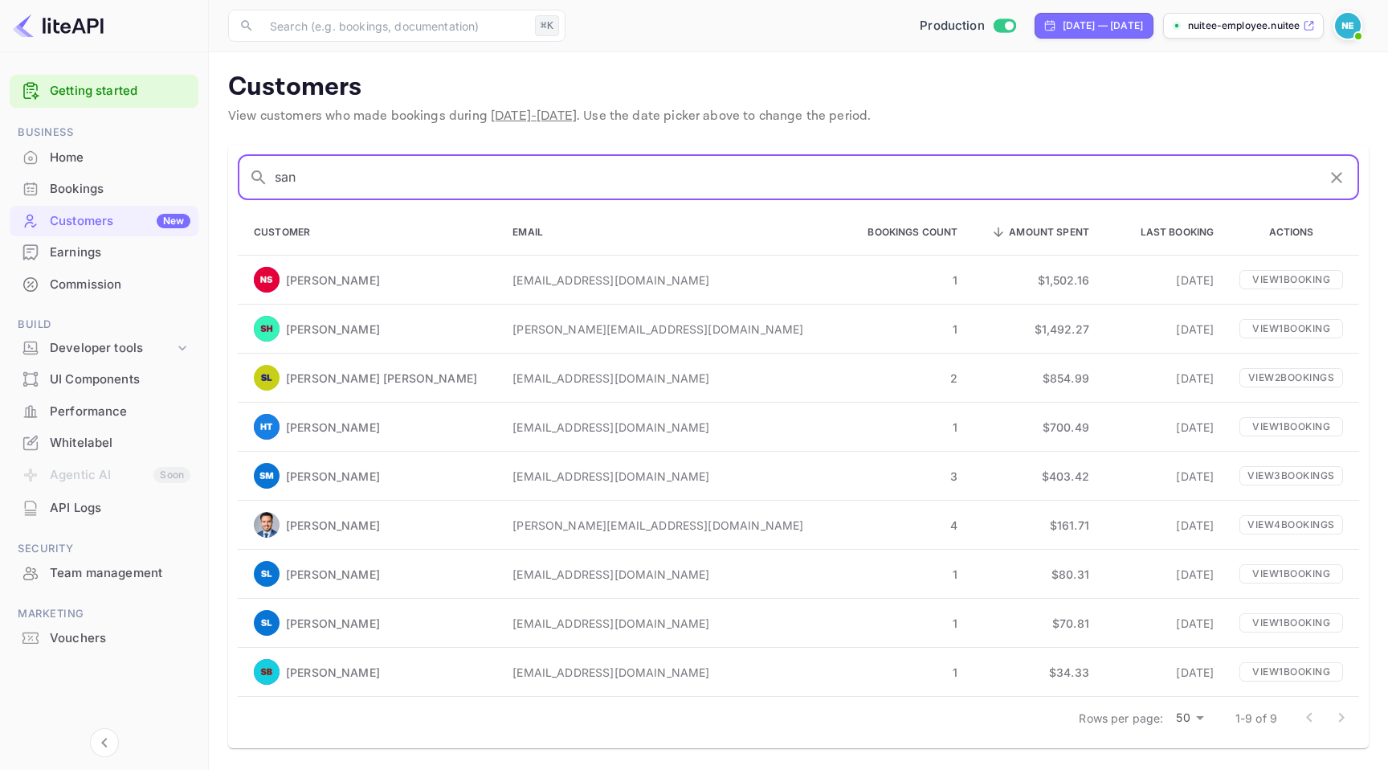
type input "sant"
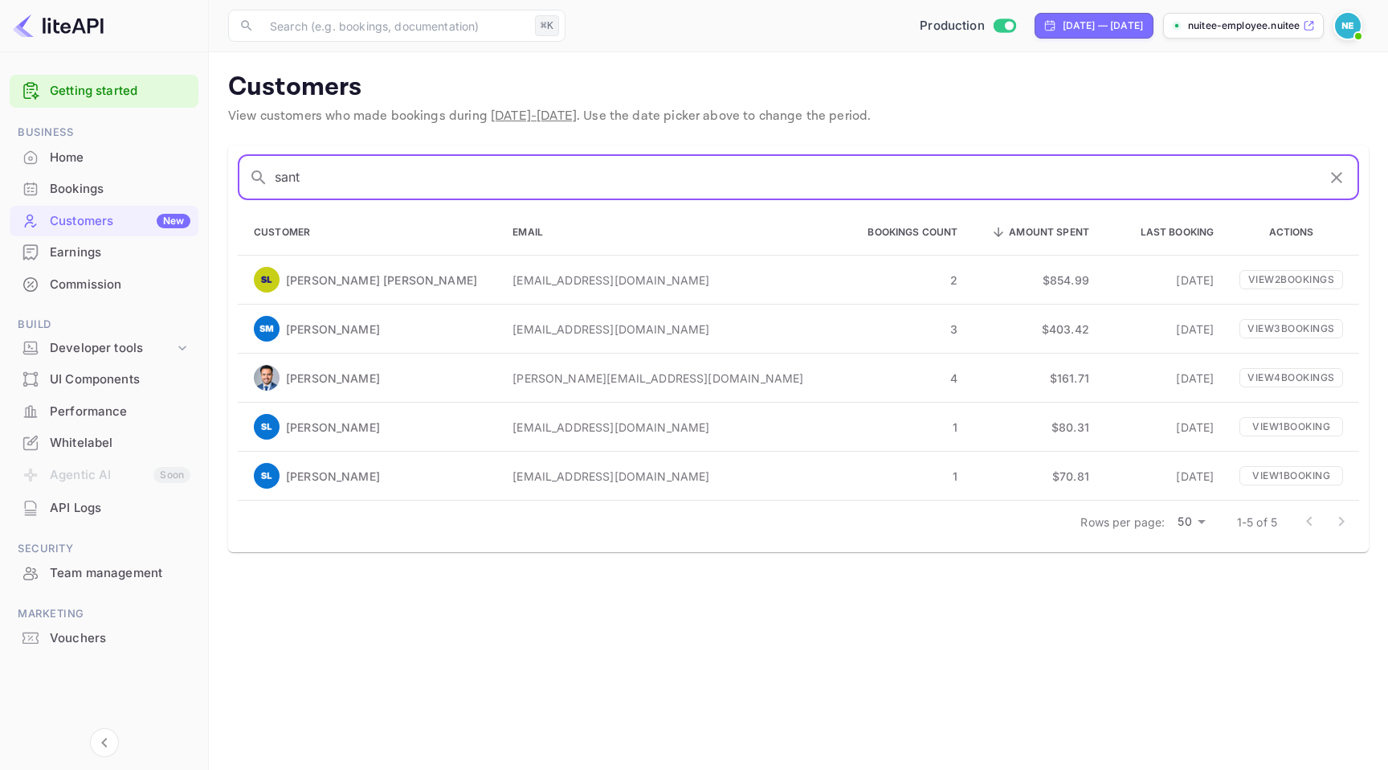
click at [355, 169] on input "sant" at bounding box center [796, 177] width 1042 height 45
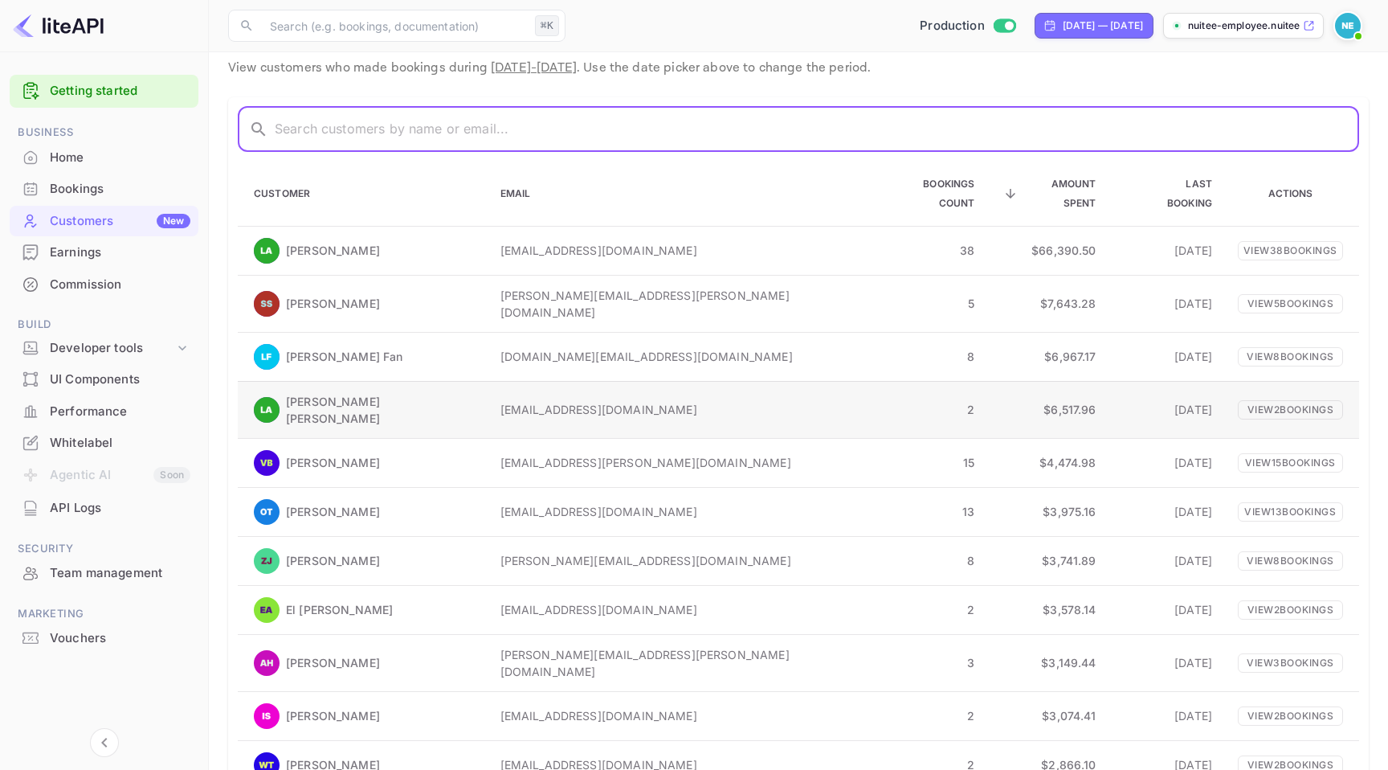
scroll to position [63, 0]
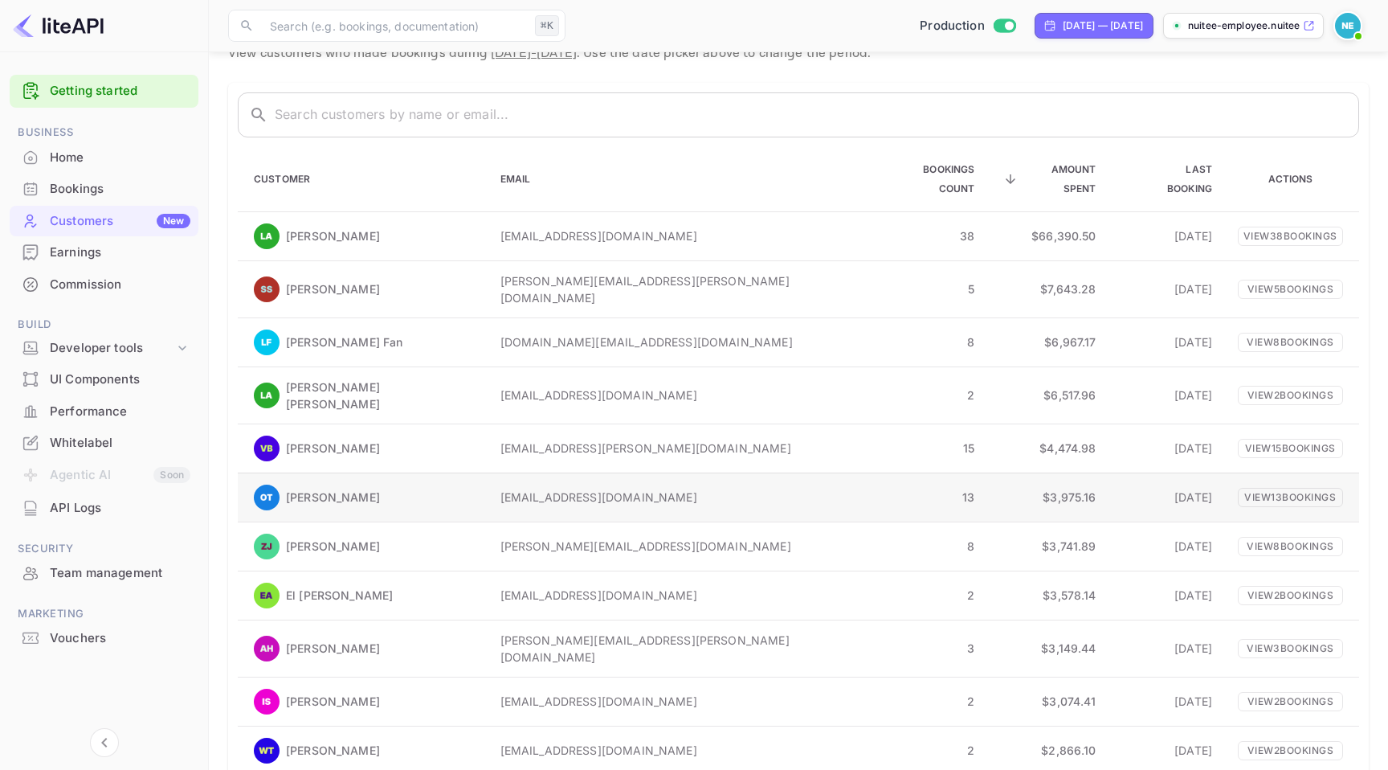
click at [565, 488] on p "[EMAIL_ADDRESS][DOMAIN_NAME]" at bounding box center [672, 496] width 344 height 17
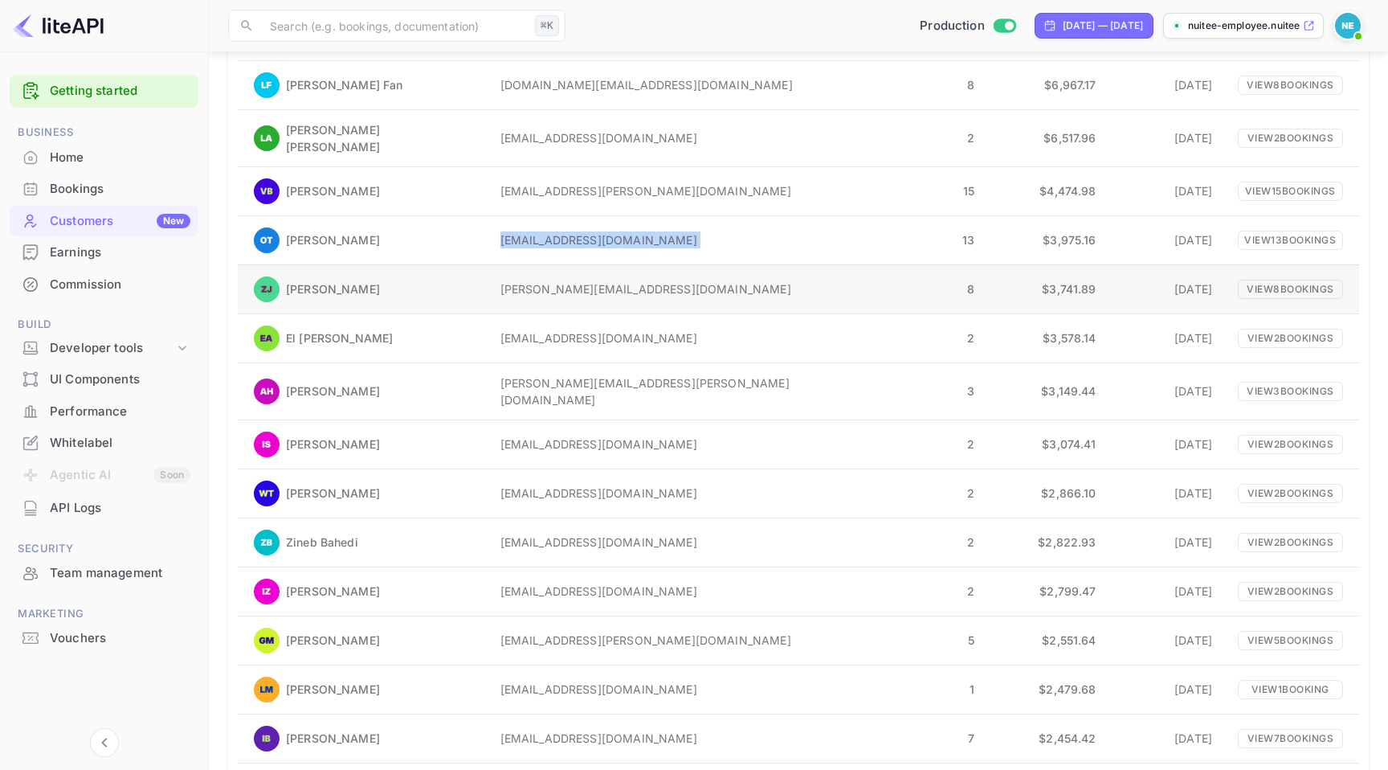
scroll to position [0, 0]
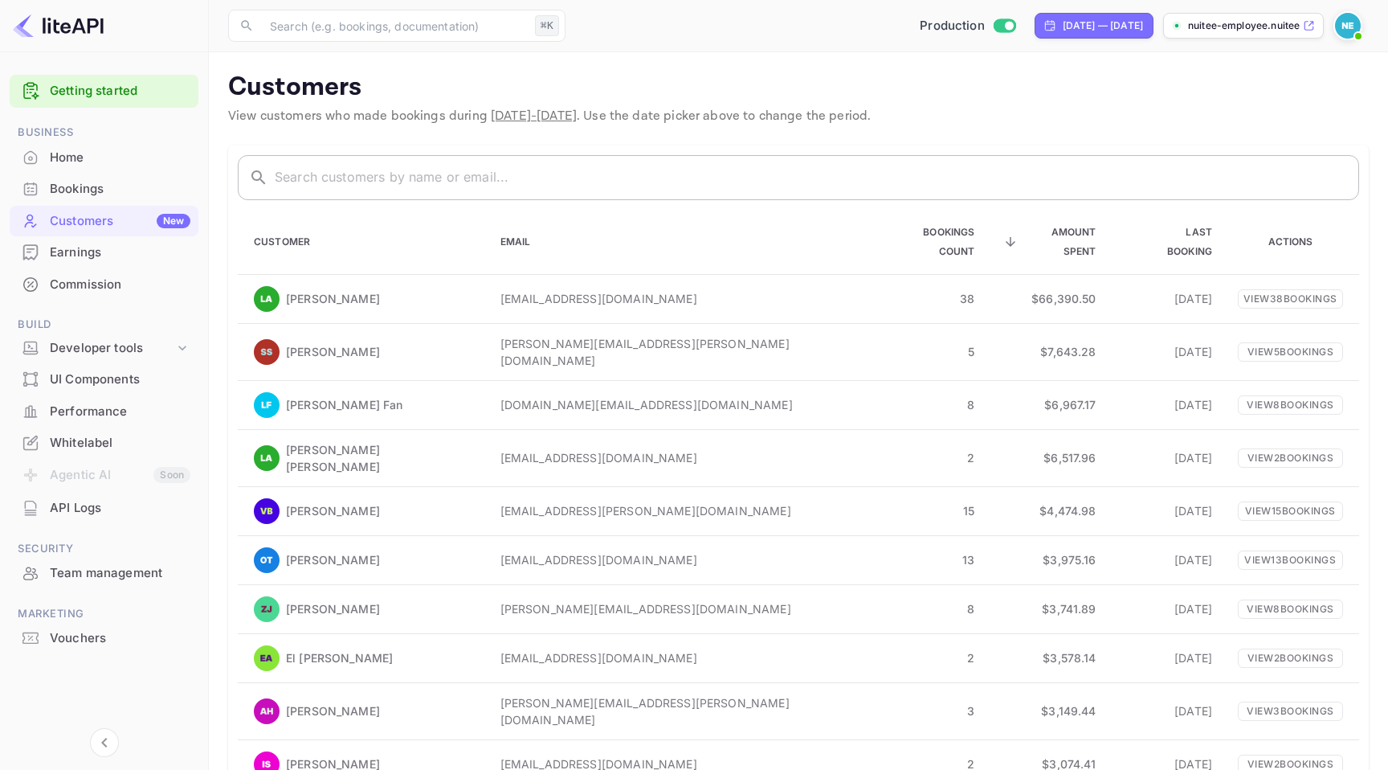
click at [353, 169] on input "text" at bounding box center [817, 177] width 1084 height 45
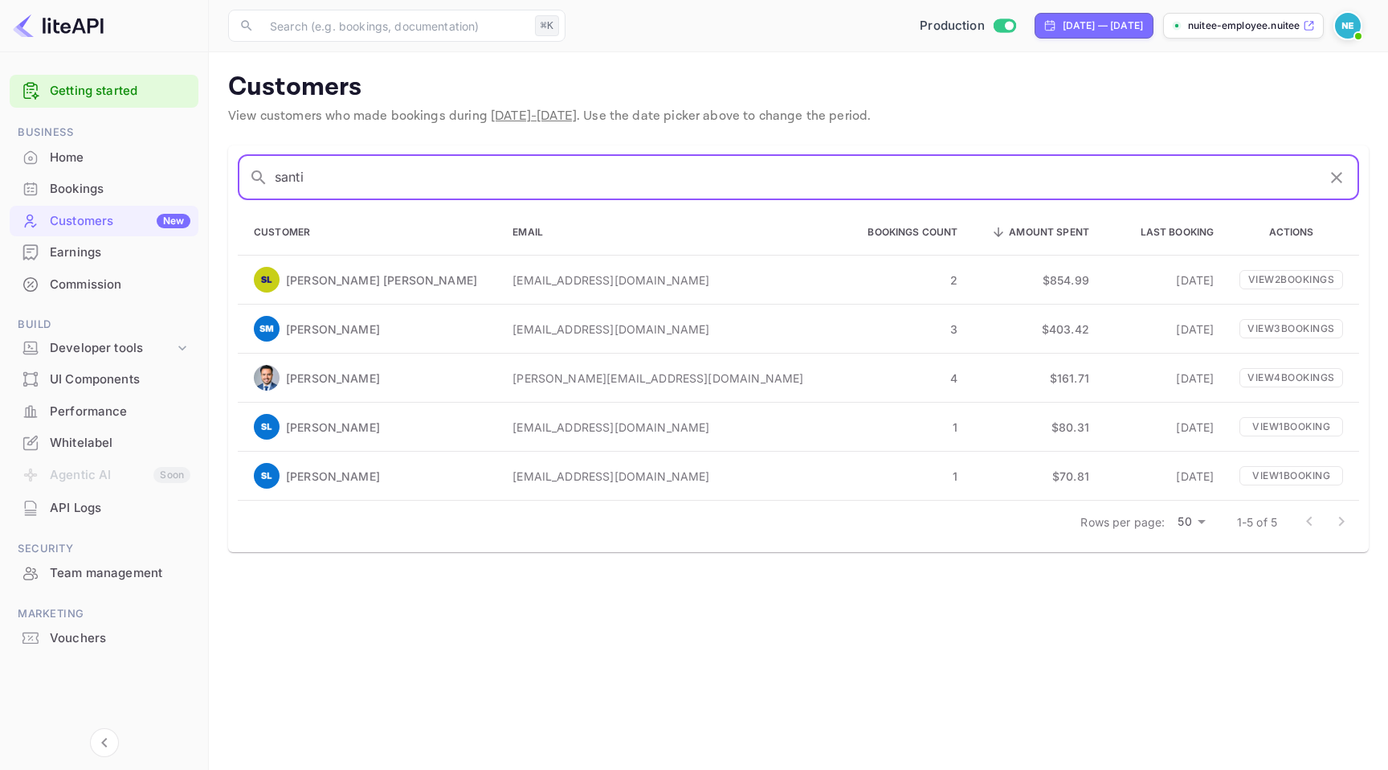
type input "santi"
click at [1342, 178] on icon "button" at bounding box center [1336, 177] width 19 height 19
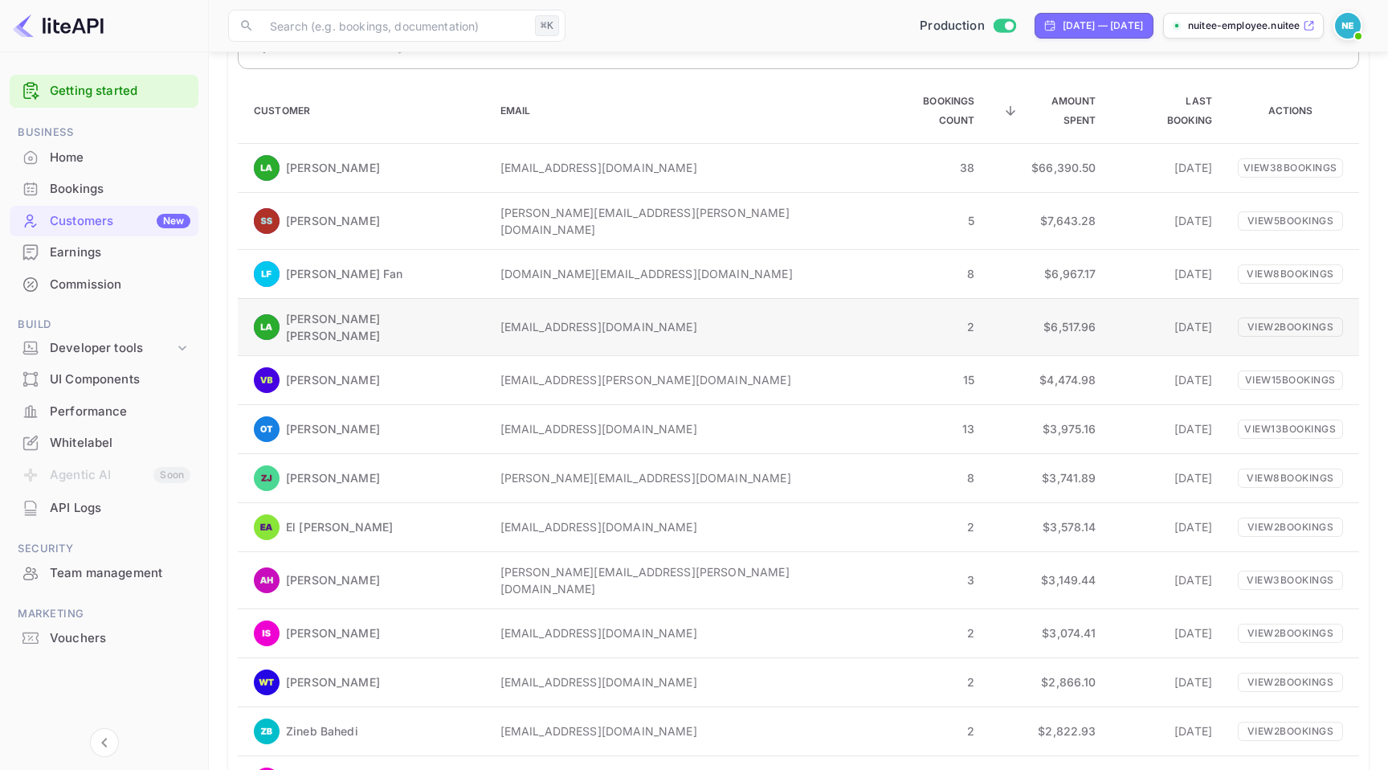
scroll to position [141, 0]
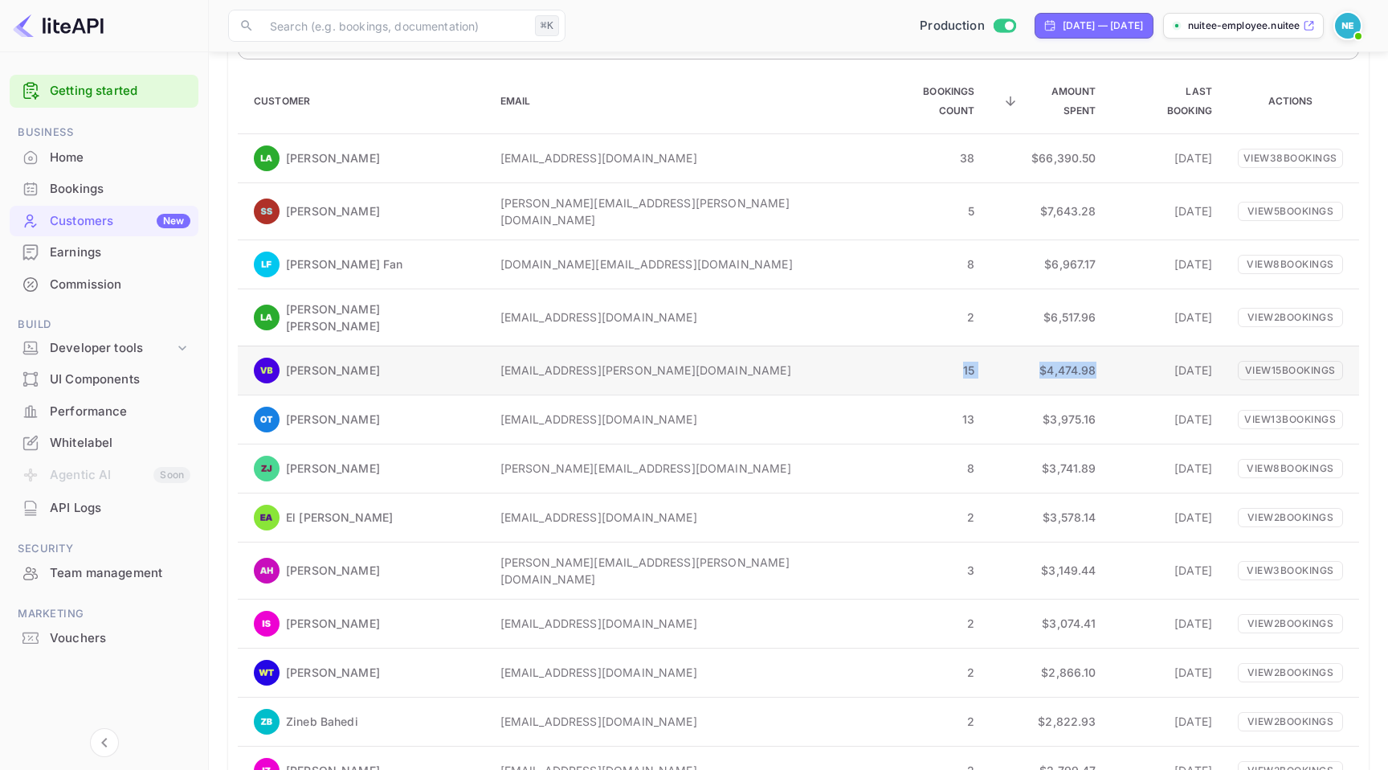
drag, startPoint x: 894, startPoint y: 338, endPoint x: 1046, endPoint y: 346, distance: 152.0
click at [1046, 346] on tr "Vlatka Babic vlatka.babic@nuitee.com 15 $4,474.98 Jun 12, 2025 View 15 booking s" at bounding box center [798, 369] width 1121 height 49
click at [1109, 351] on td "[DATE]" at bounding box center [1167, 369] width 116 height 49
click at [1256, 360] on p "View 15 booking s" at bounding box center [1290, 369] width 105 height 19
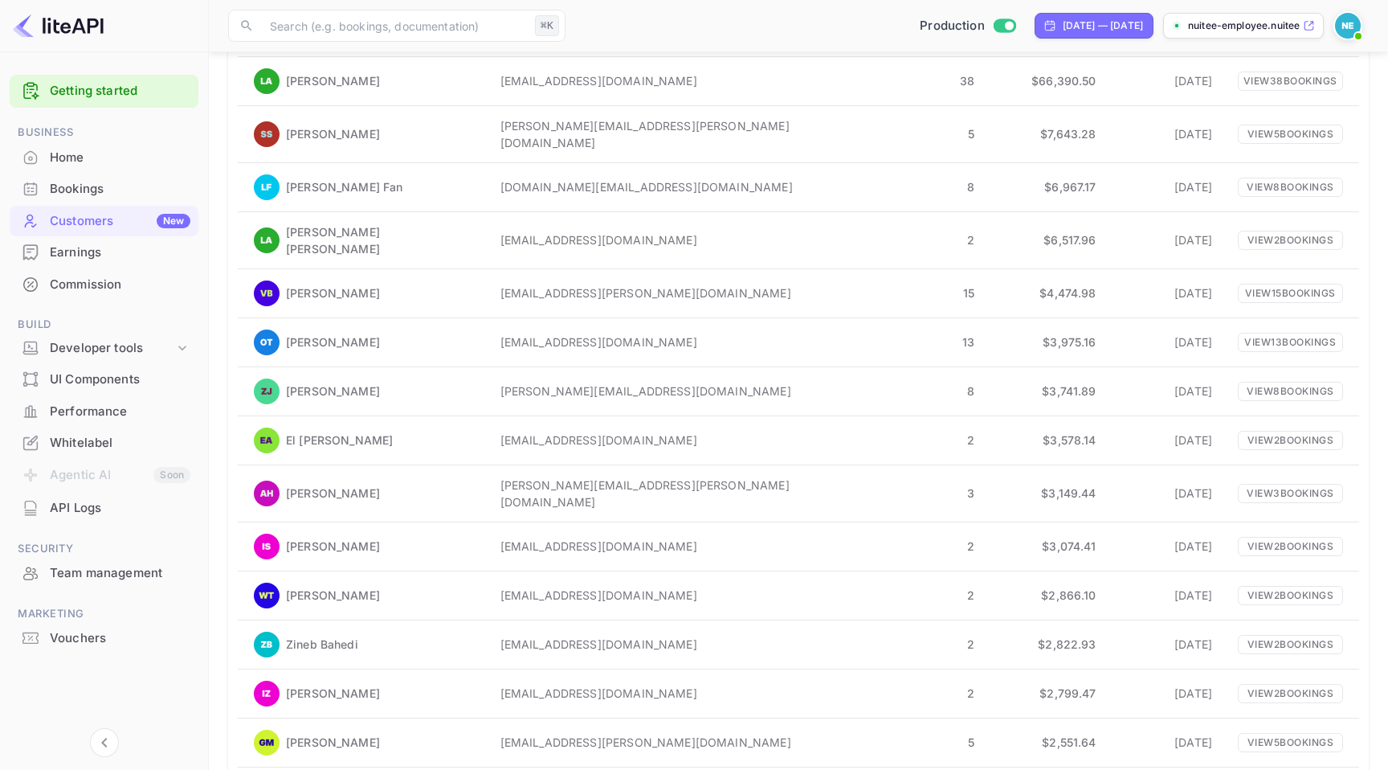
scroll to position [220, 0]
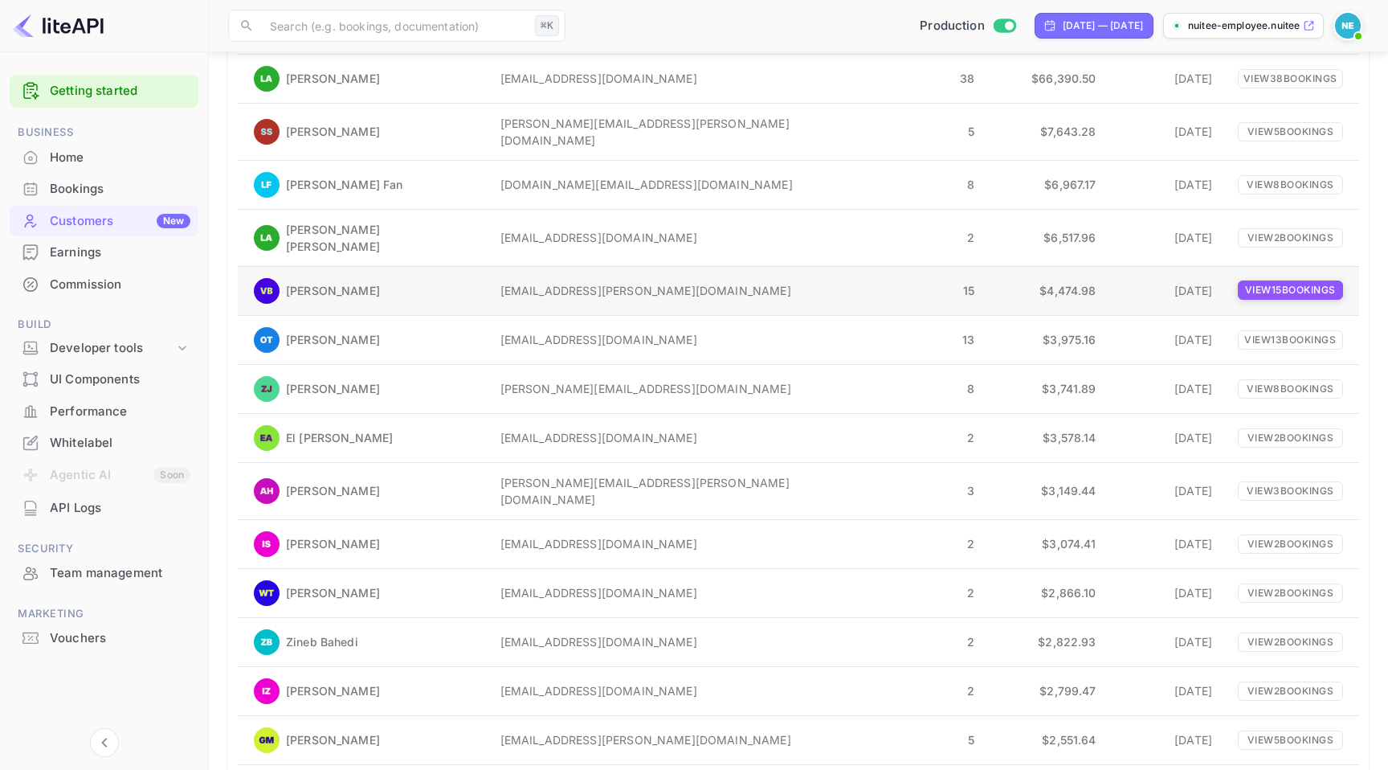
click at [1238, 280] on p "View 15 booking s" at bounding box center [1290, 289] width 105 height 19
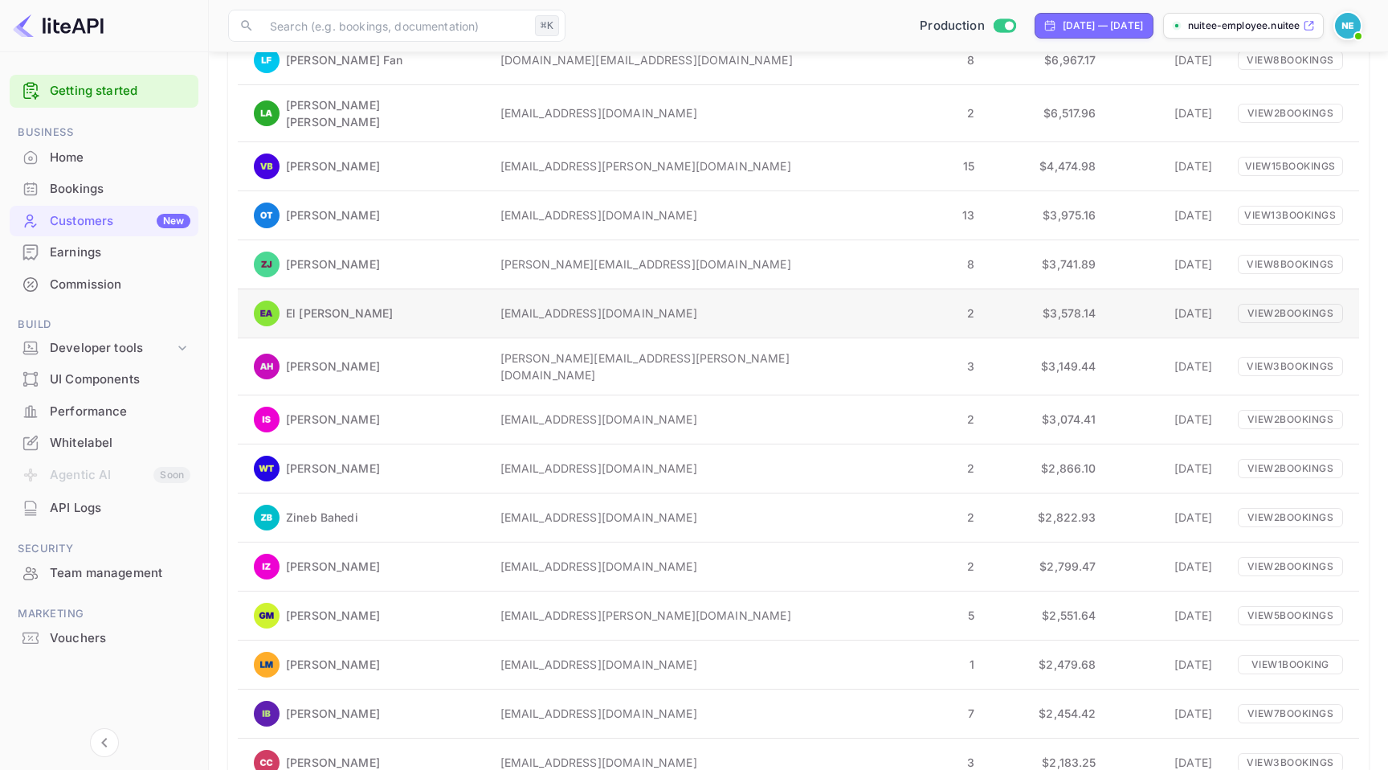
scroll to position [351, 0]
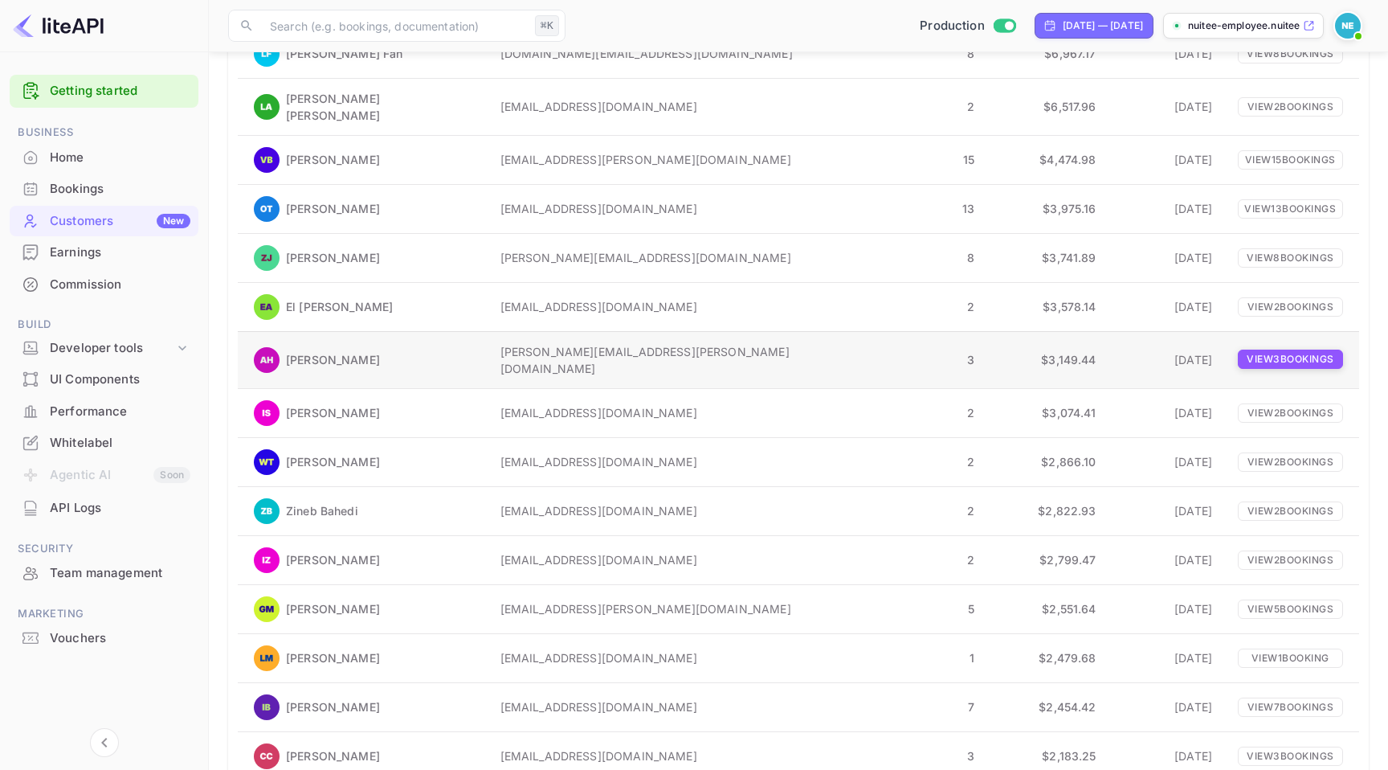
click at [1266, 349] on p "View 3 booking s" at bounding box center [1290, 358] width 105 height 19
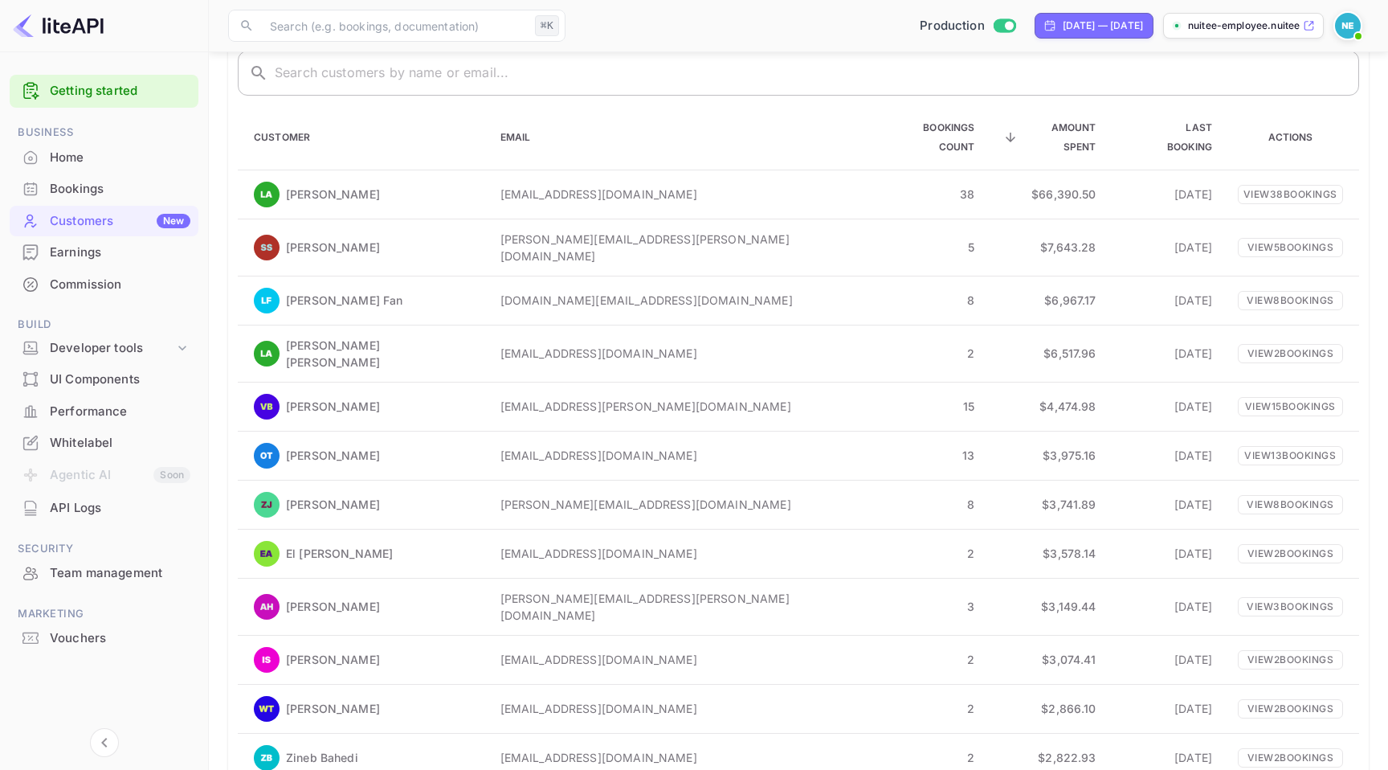
scroll to position [108, 0]
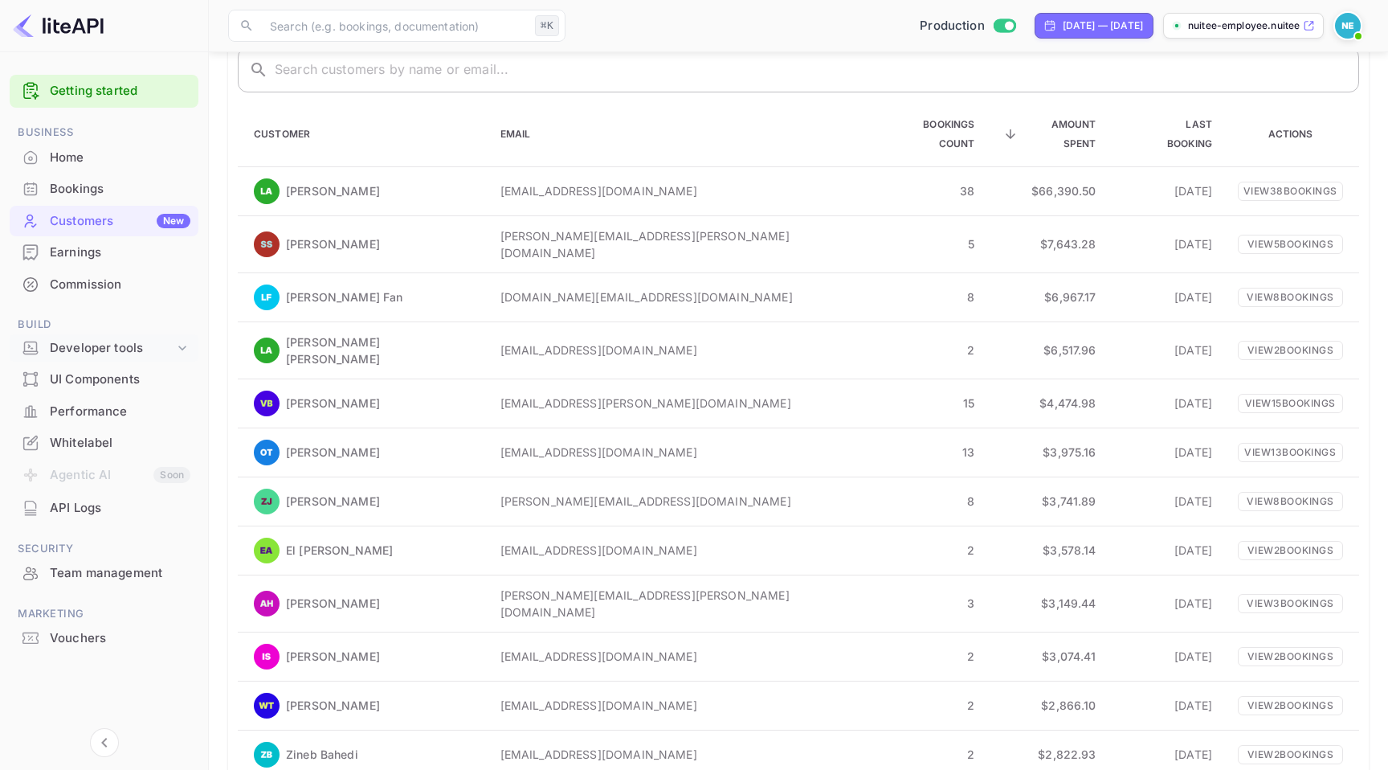
click at [182, 345] on icon at bounding box center [182, 348] width 16 height 16
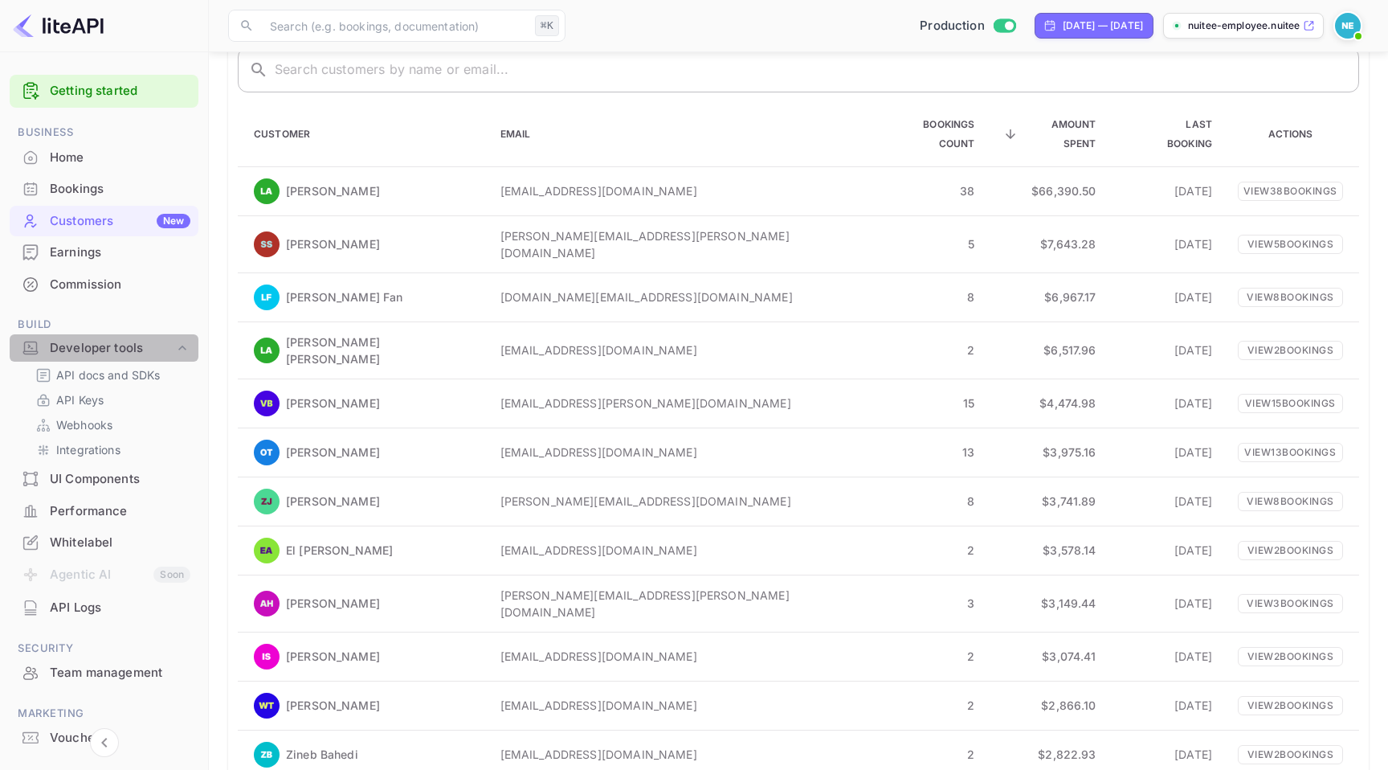
click at [182, 345] on icon at bounding box center [182, 348] width 16 height 16
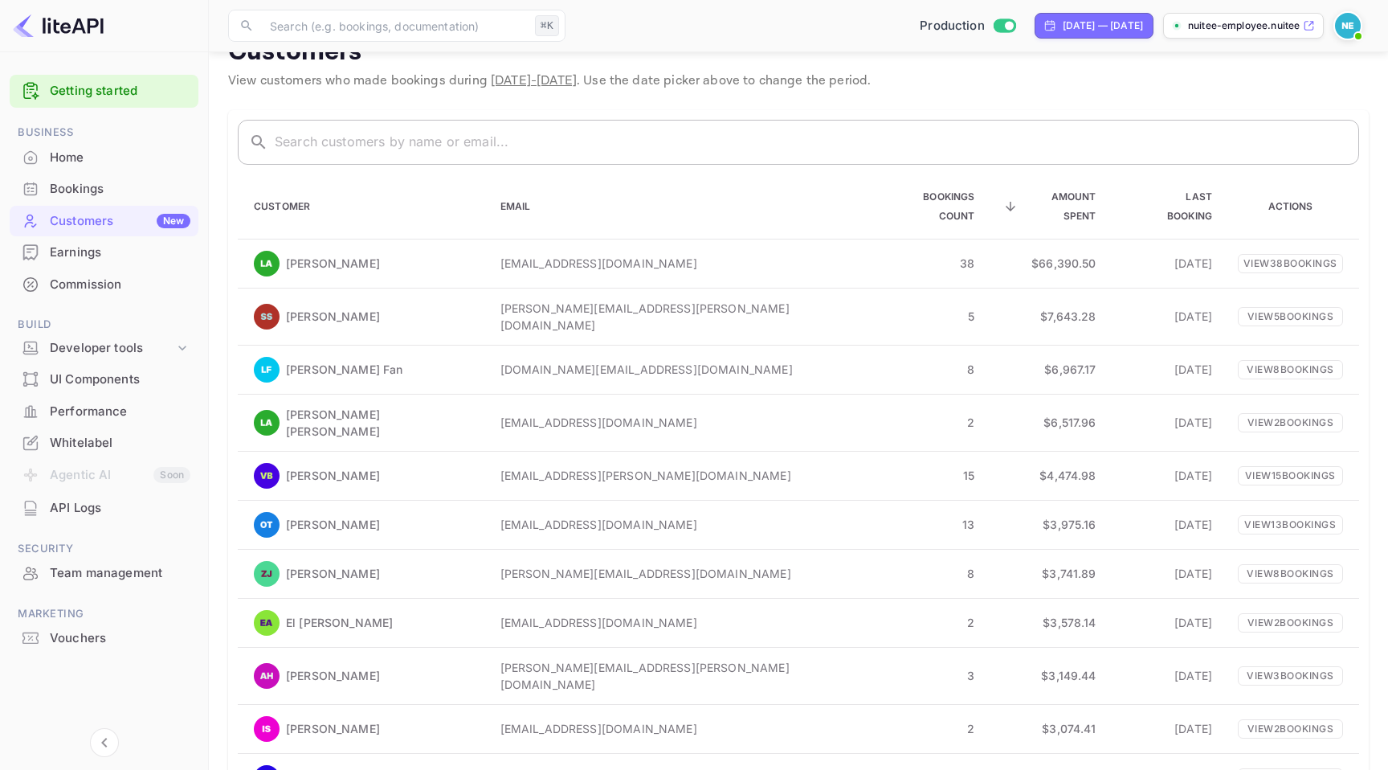
scroll to position [0, 0]
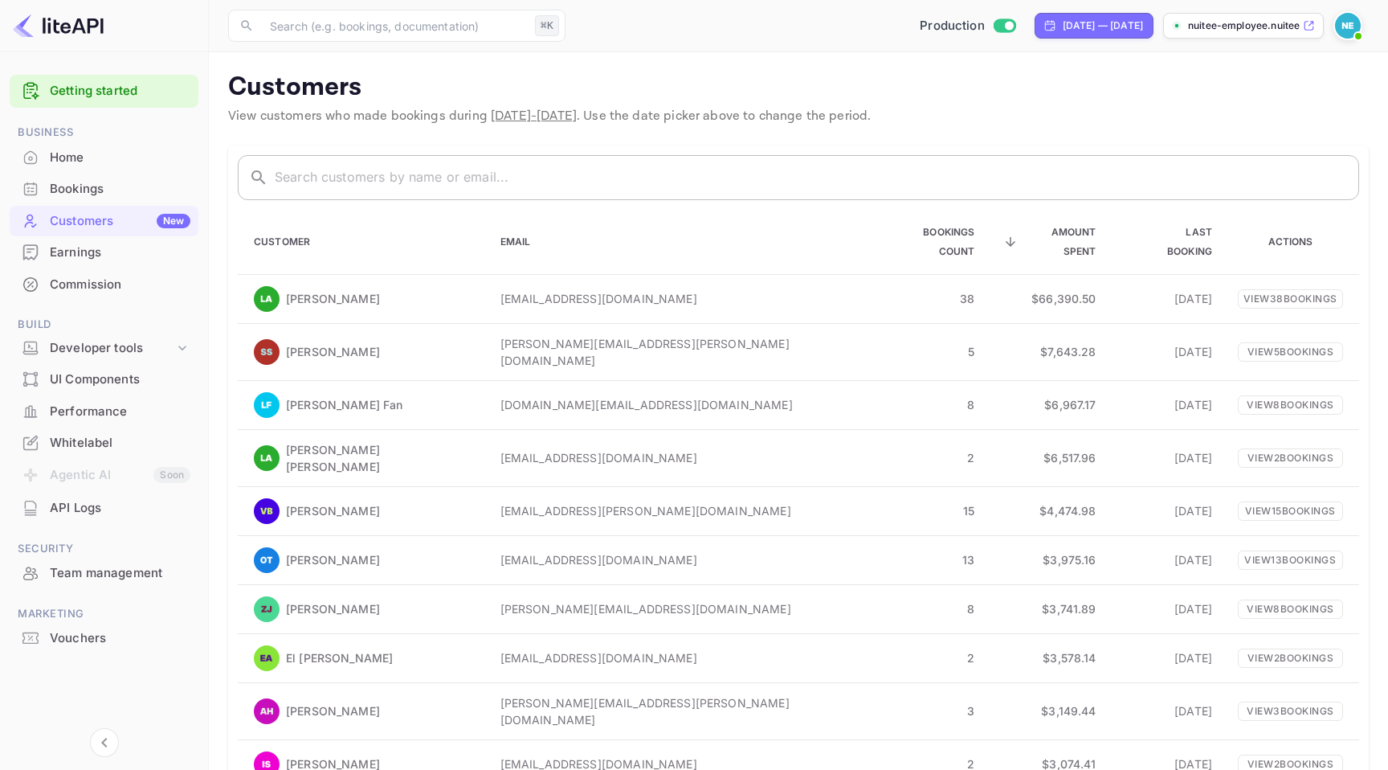
click at [97, 637] on div "Vouchers" at bounding box center [120, 638] width 141 height 18
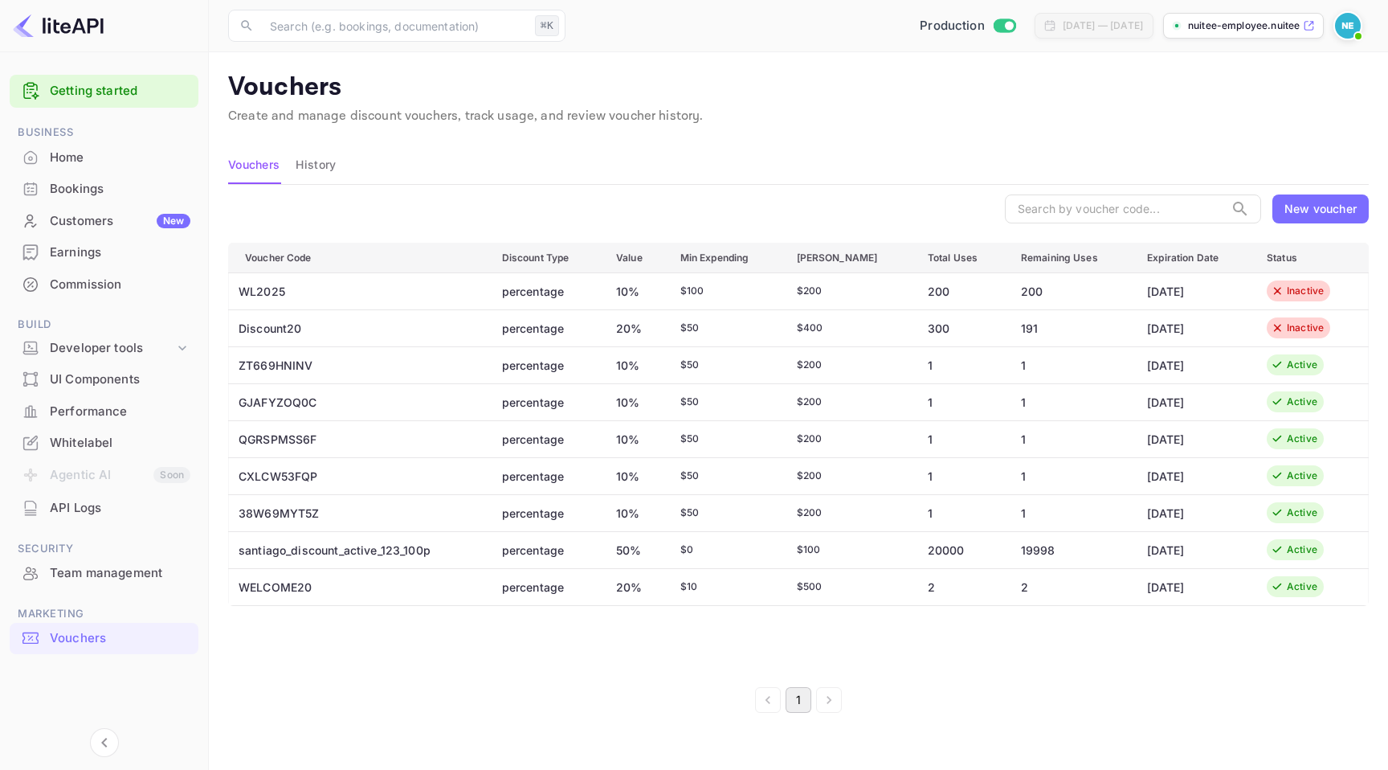
click at [454, 549] on td "santiago_discount_active_123_100p" at bounding box center [359, 549] width 260 height 37
